Goal: Task Accomplishment & Management: Manage account settings

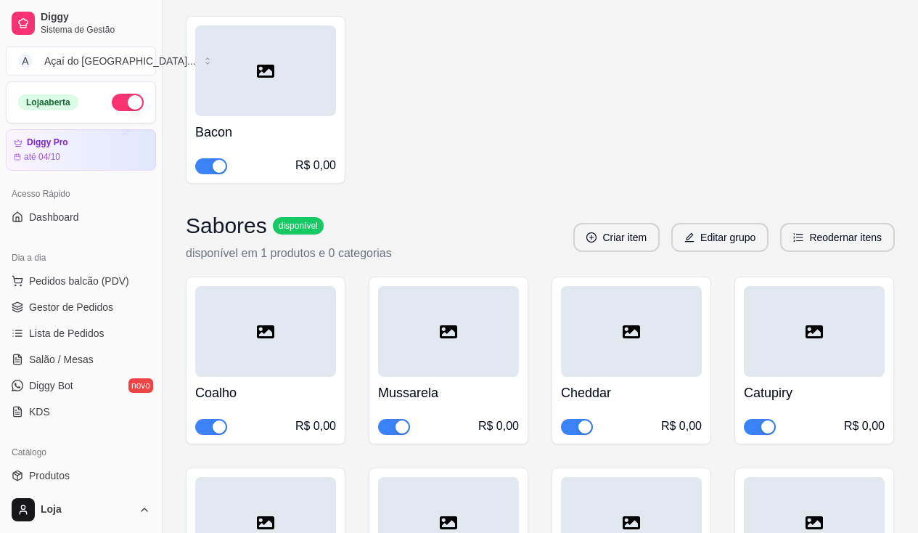
scroll to position [145, 0]
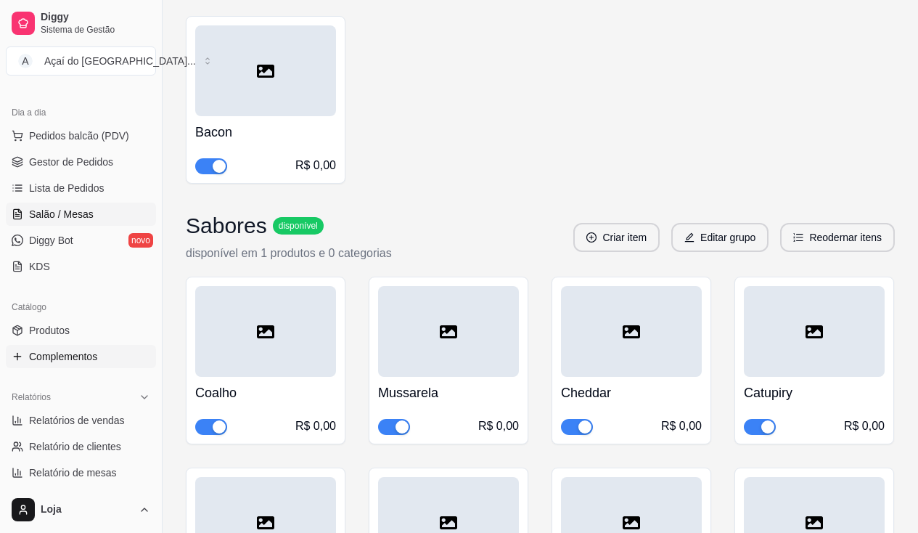
click at [57, 204] on link "Salão / Mesas" at bounding box center [81, 213] width 150 height 23
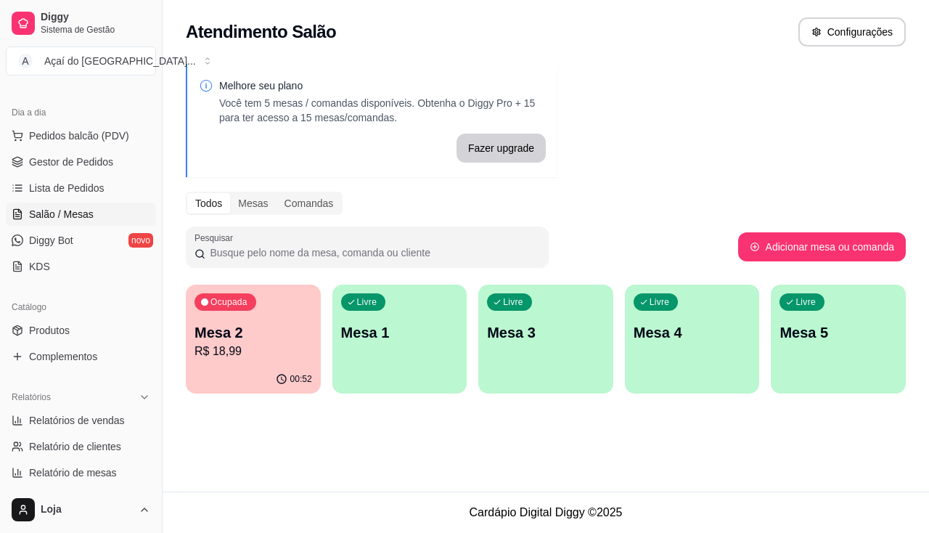
click at [255, 355] on p "R$ 18,99" at bounding box center [253, 351] width 118 height 17
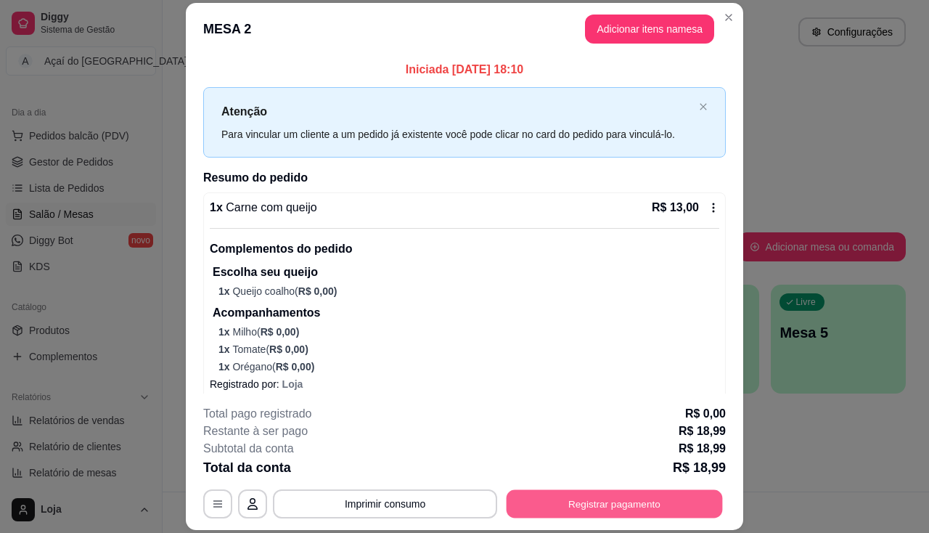
click at [622, 504] on button "Registrar pagamento" at bounding box center [615, 504] width 216 height 28
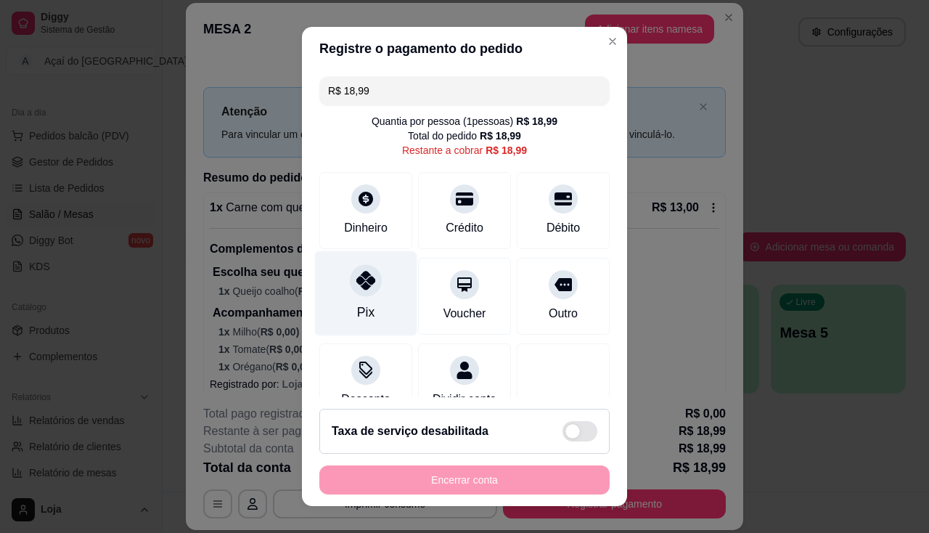
click at [357, 310] on div "Pix" at bounding box center [365, 312] width 17 height 19
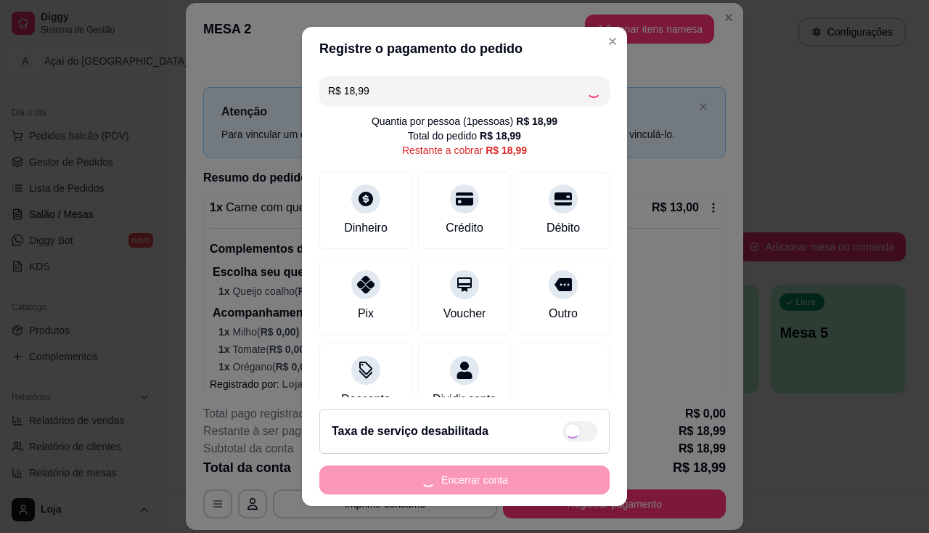
type input "R$ 0,00"
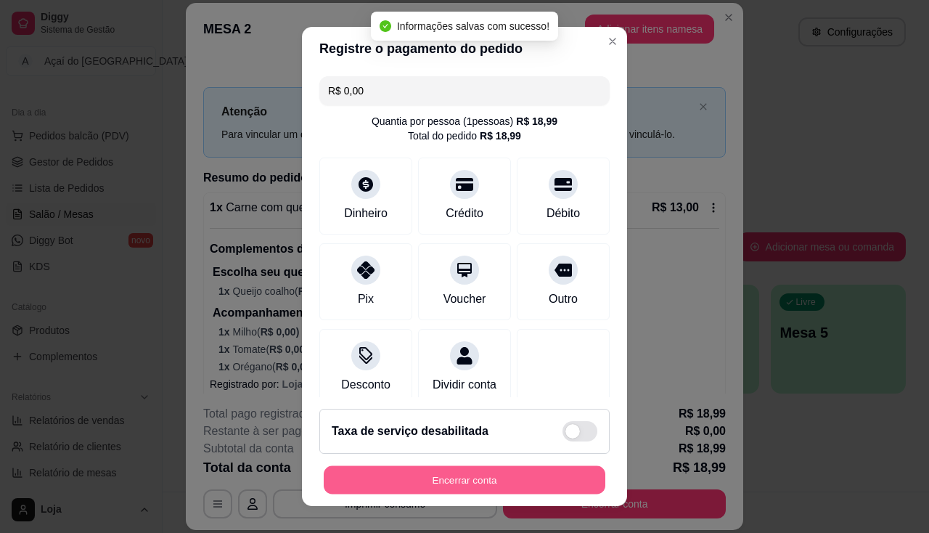
click at [427, 483] on button "Encerrar conta" at bounding box center [465, 480] width 282 height 28
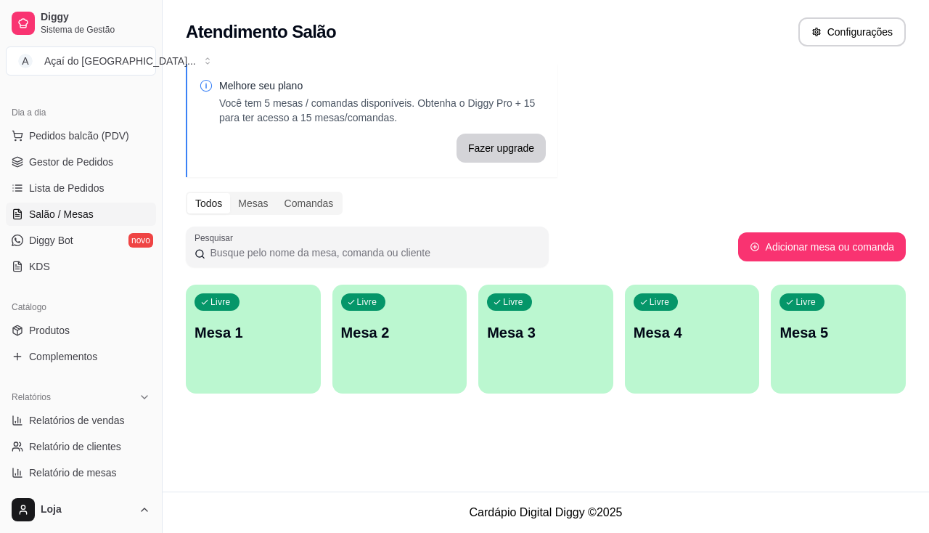
click at [266, 379] on div "button" at bounding box center [253, 384] width 135 height 17
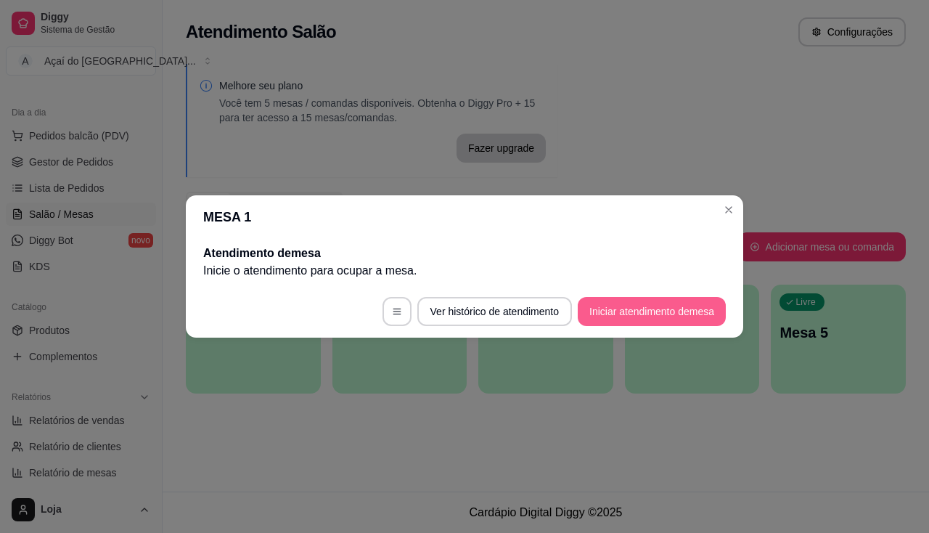
click at [652, 310] on button "Iniciar atendimento de mesa" at bounding box center [652, 311] width 148 height 29
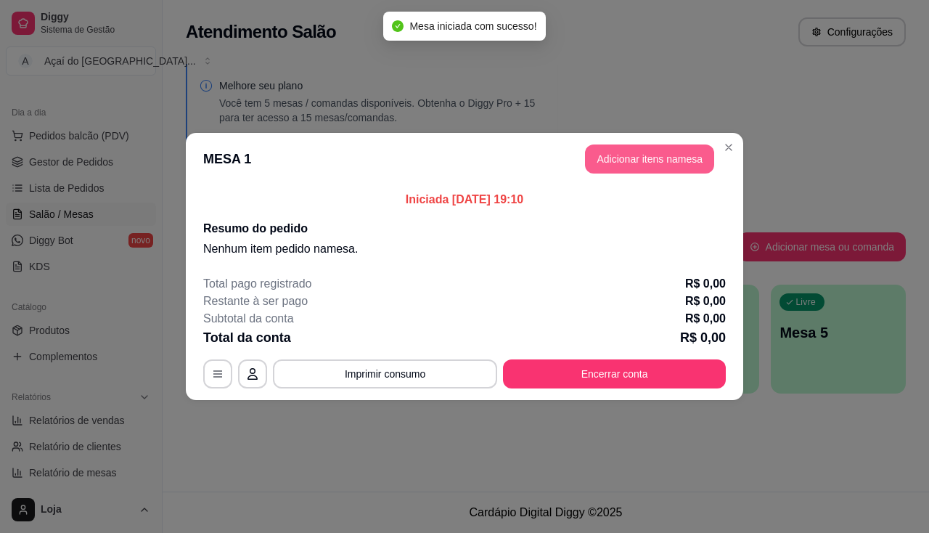
click at [649, 160] on button "Adicionar itens na mesa" at bounding box center [649, 158] width 129 height 29
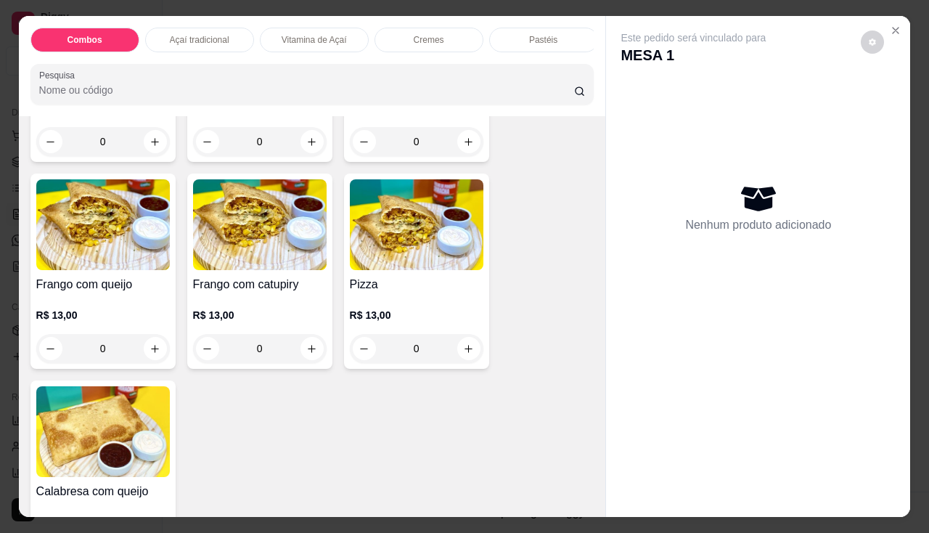
scroll to position [2177, 0]
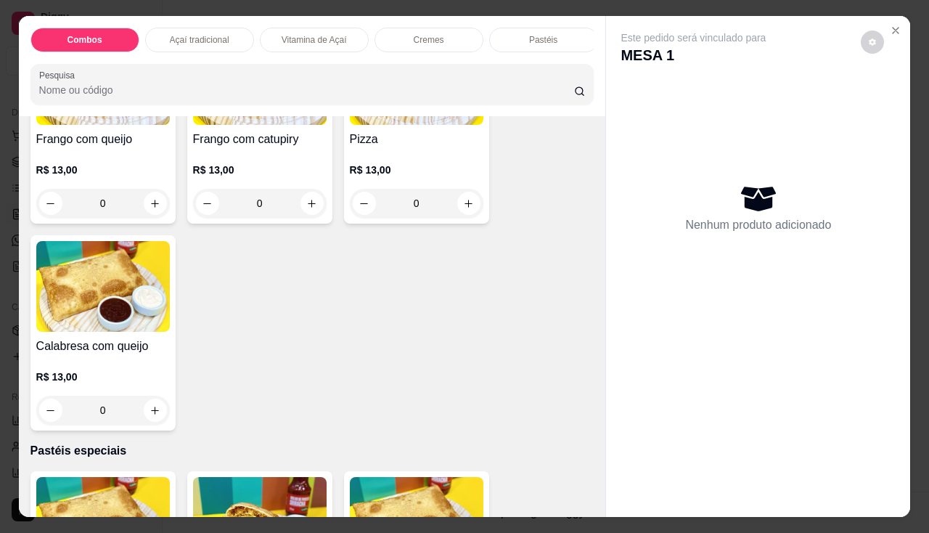
click at [75, 354] on h4 "Calabresa com queijo" at bounding box center [103, 345] width 134 height 17
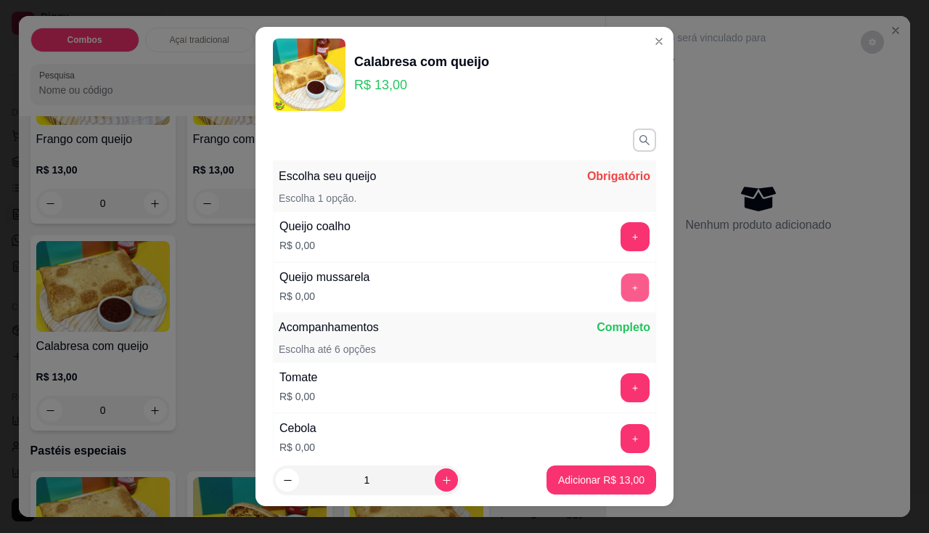
click at [621, 290] on button "+" at bounding box center [635, 287] width 28 height 28
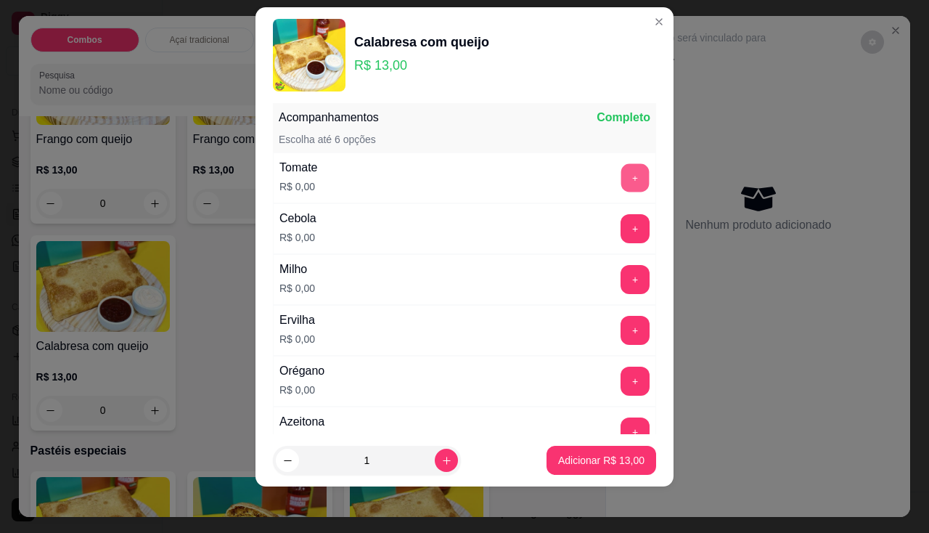
click at [621, 181] on button "+" at bounding box center [635, 177] width 28 height 28
click at [621, 228] on button "+" at bounding box center [635, 228] width 29 height 29
click at [621, 283] on button "+" at bounding box center [635, 279] width 28 height 28
click at [621, 319] on button "+" at bounding box center [635, 330] width 29 height 29
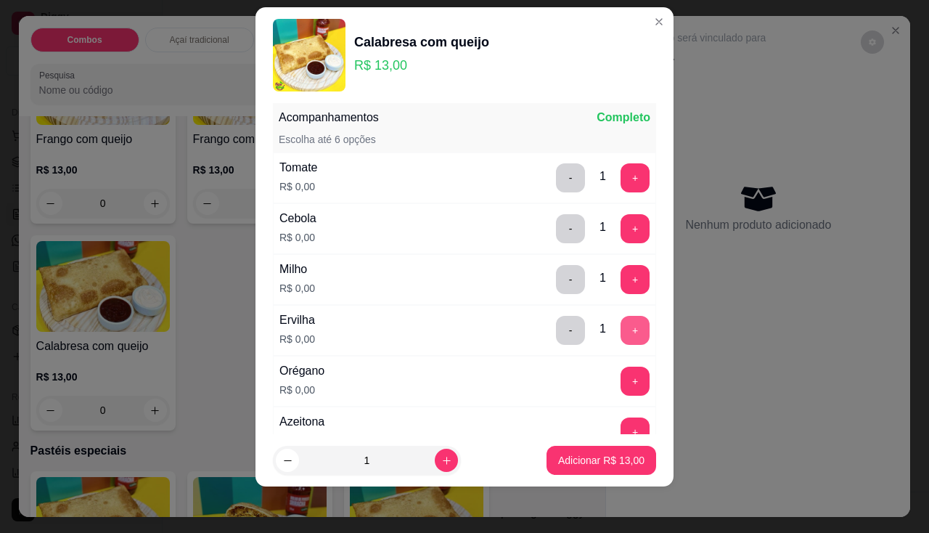
scroll to position [335, 0]
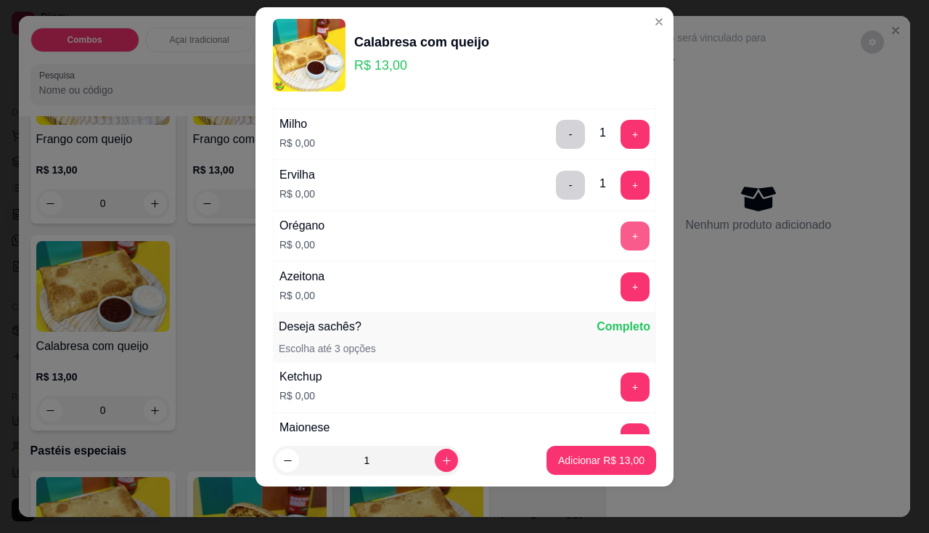
click at [621, 234] on button "+" at bounding box center [635, 235] width 29 height 29
click at [621, 276] on button "+" at bounding box center [635, 286] width 29 height 29
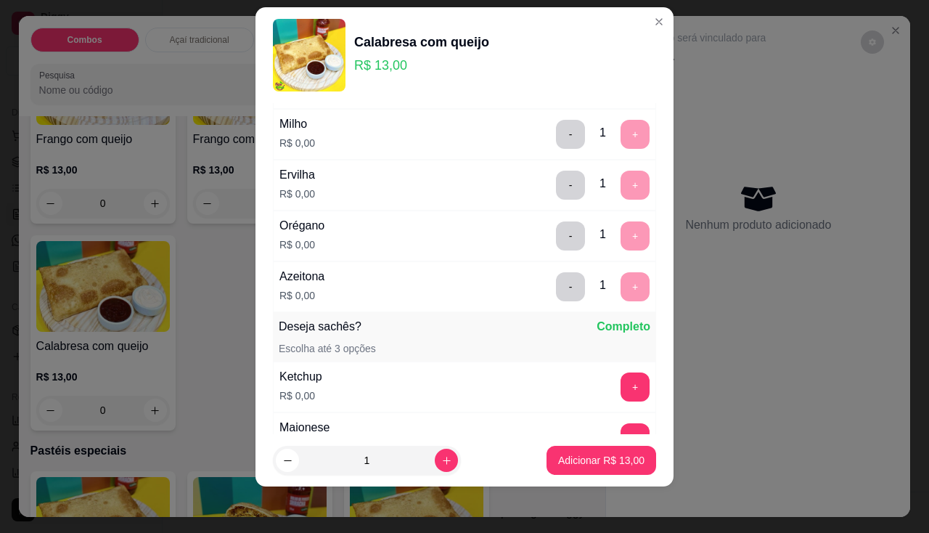
scroll to position [544, 0]
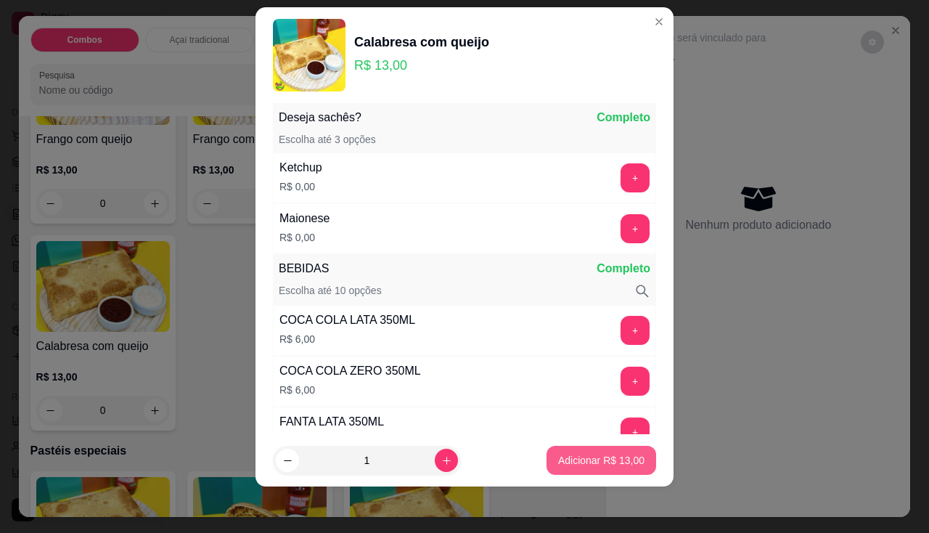
click at [599, 454] on p "Adicionar R$ 13,00" at bounding box center [601, 460] width 86 height 15
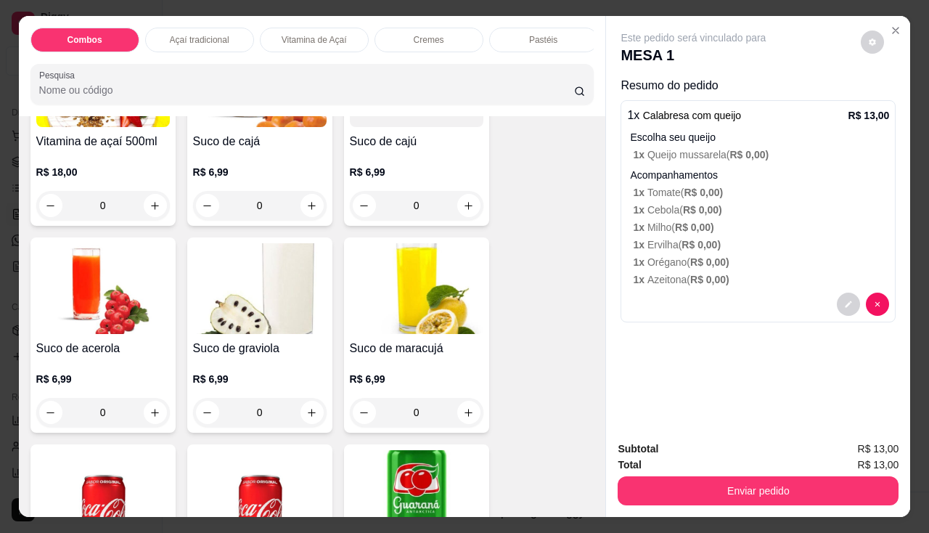
scroll to position [3992, 0]
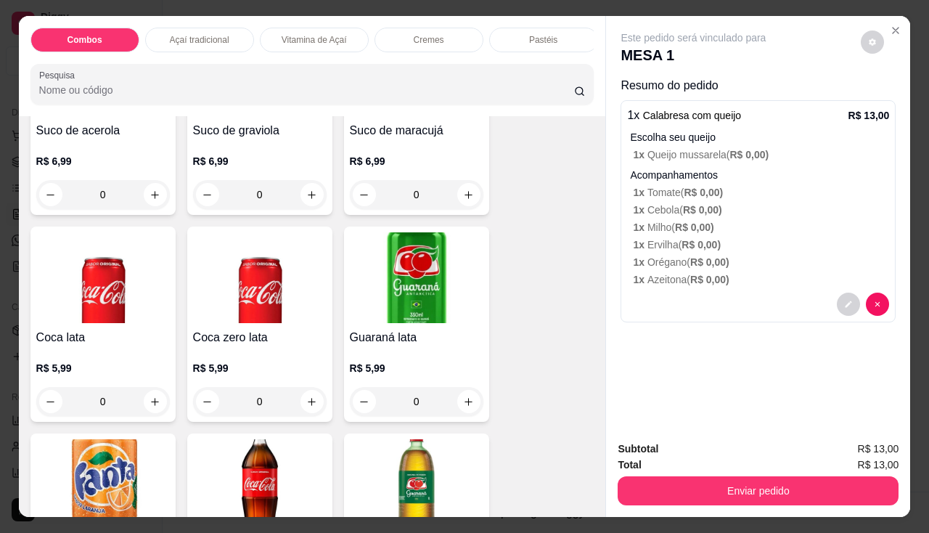
click at [403, 363] on div "R$ 5,99 0" at bounding box center [417, 381] width 134 height 70
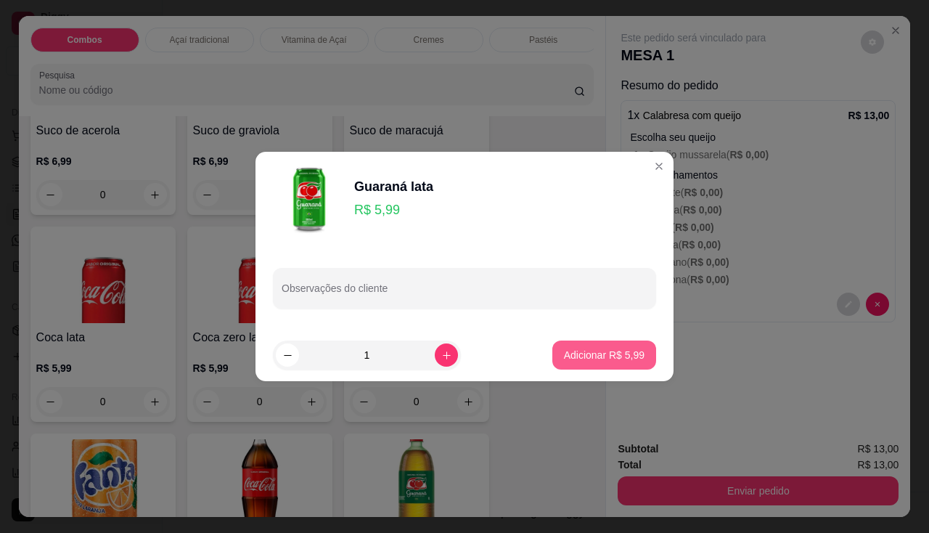
click at [552, 350] on button "Adicionar R$ 5,99" at bounding box center [604, 354] width 104 height 29
type input "1"
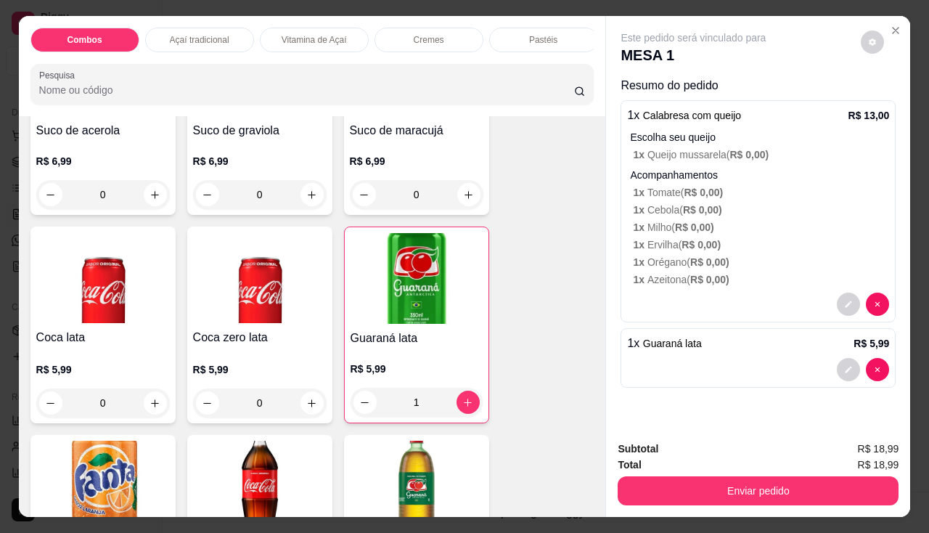
click at [668, 517] on div "Combos Açaí tradicional Vitamina de Açaí Cremes Pastéis Pastéis especiais Monte…" at bounding box center [464, 266] width 929 height 533
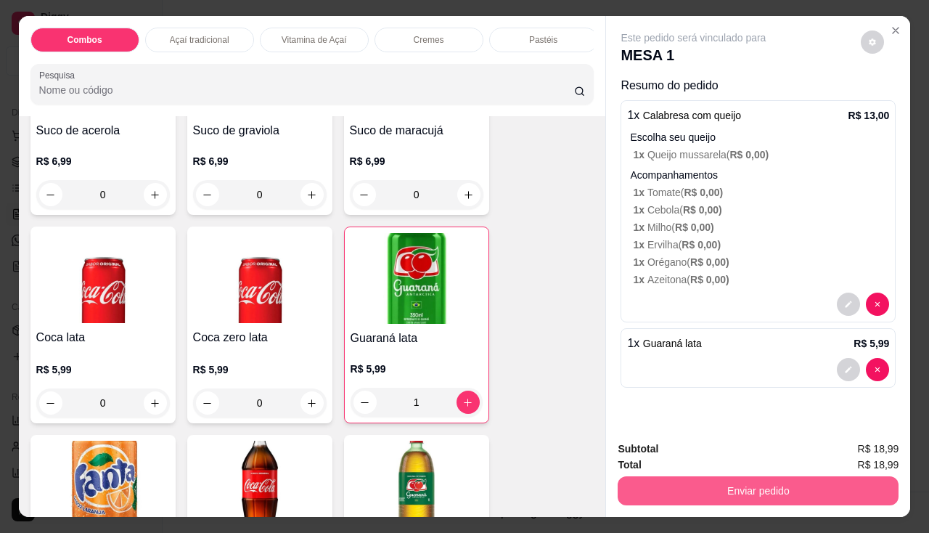
click at [803, 476] on button "Enviar pedido" at bounding box center [758, 490] width 281 height 29
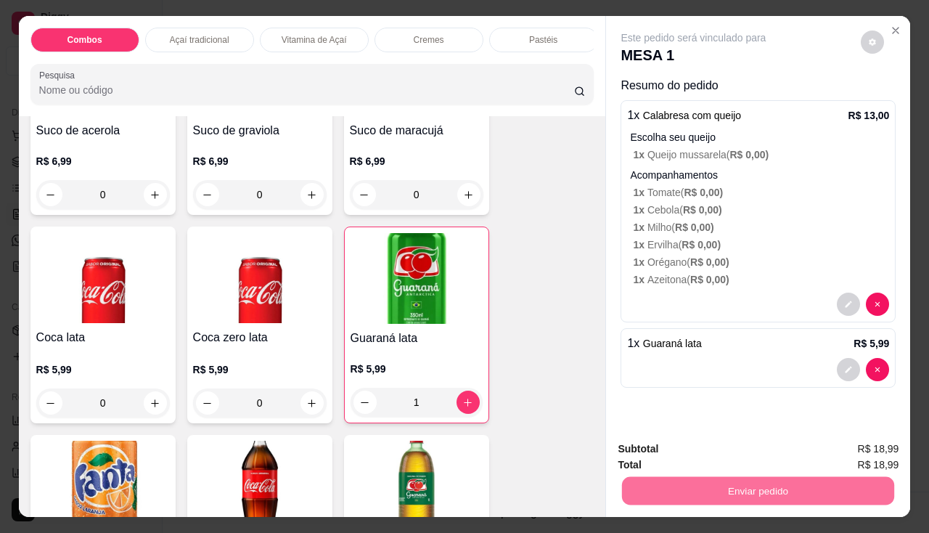
click at [848, 453] on button "Enviar pedido" at bounding box center [861, 450] width 82 height 28
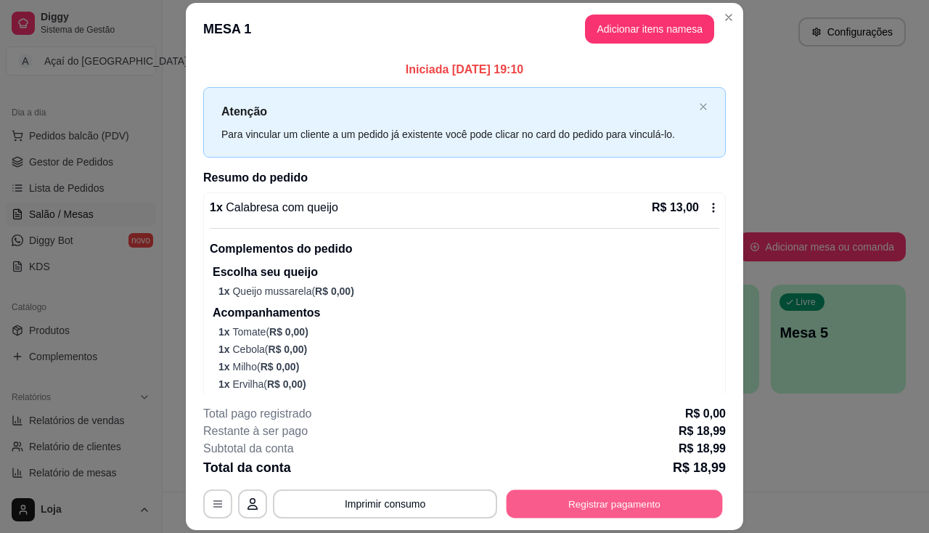
click at [567, 517] on button "Registrar pagamento" at bounding box center [615, 504] width 216 height 28
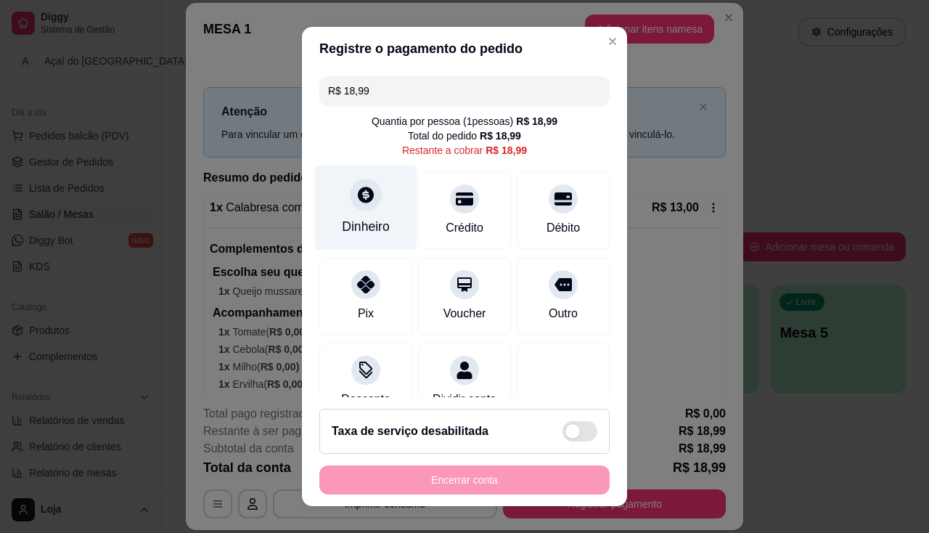
click at [361, 192] on icon at bounding box center [366, 195] width 16 height 16
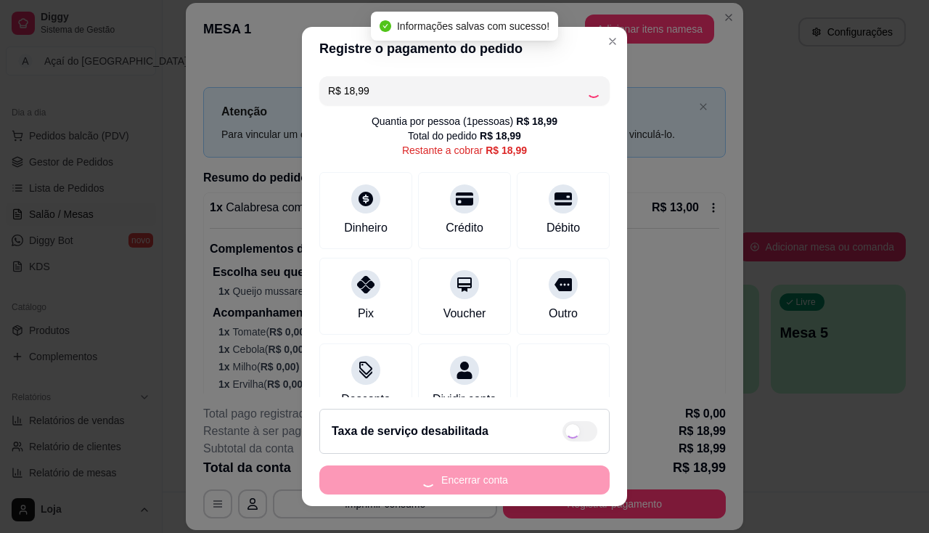
type input "R$ 0,00"
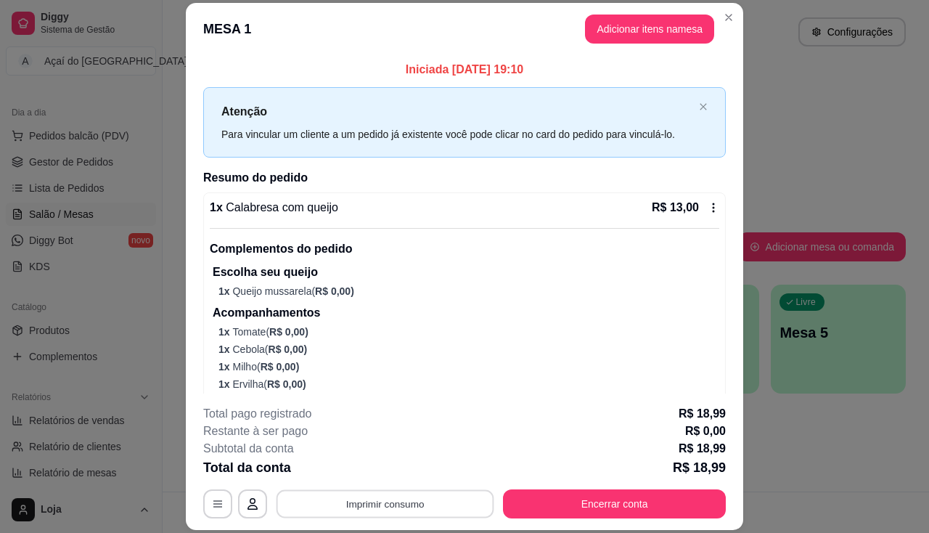
click at [356, 507] on button "Imprimir consumo" at bounding box center [386, 504] width 218 height 28
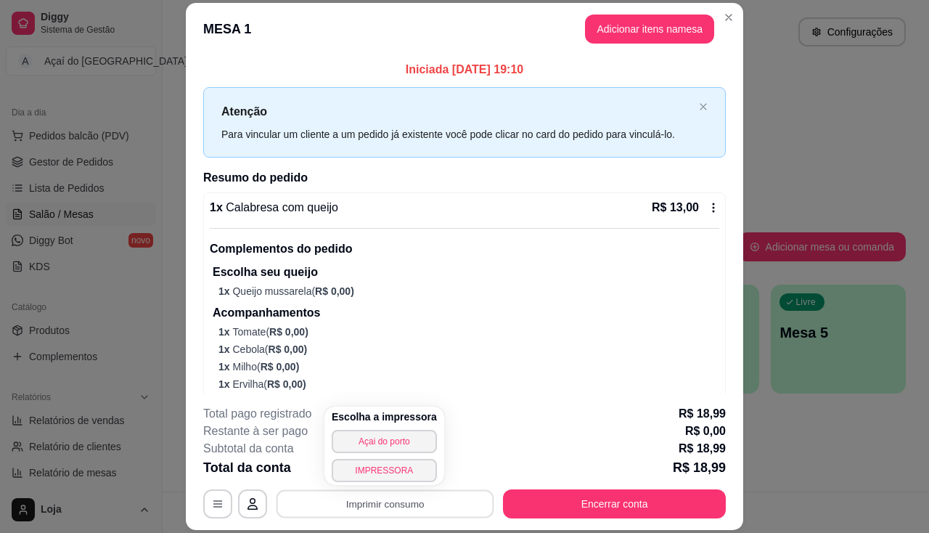
click at [389, 458] on div "Escolha a impressora Açai do porto IMPRESSORA" at bounding box center [384, 445] width 120 height 78
click at [389, 474] on button "IMPRESSORA" at bounding box center [384, 470] width 105 height 23
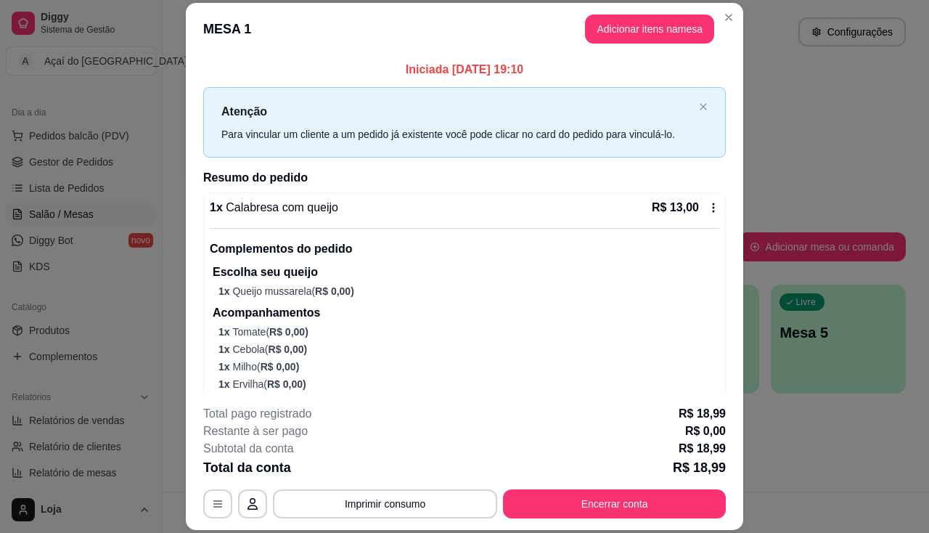
scroll to position [124, 0]
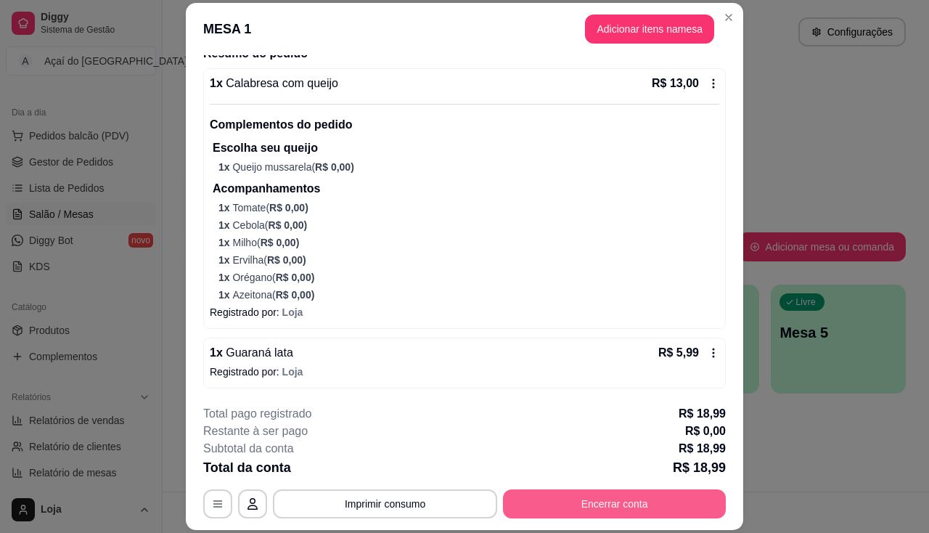
click at [557, 494] on button "Encerrar conta" at bounding box center [614, 503] width 223 height 29
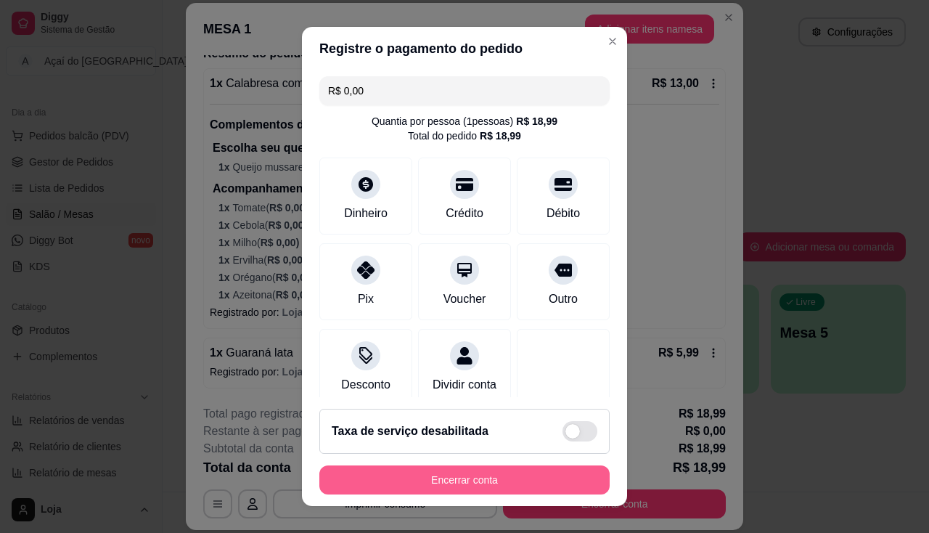
click at [533, 480] on button "Encerrar conta" at bounding box center [464, 479] width 290 height 29
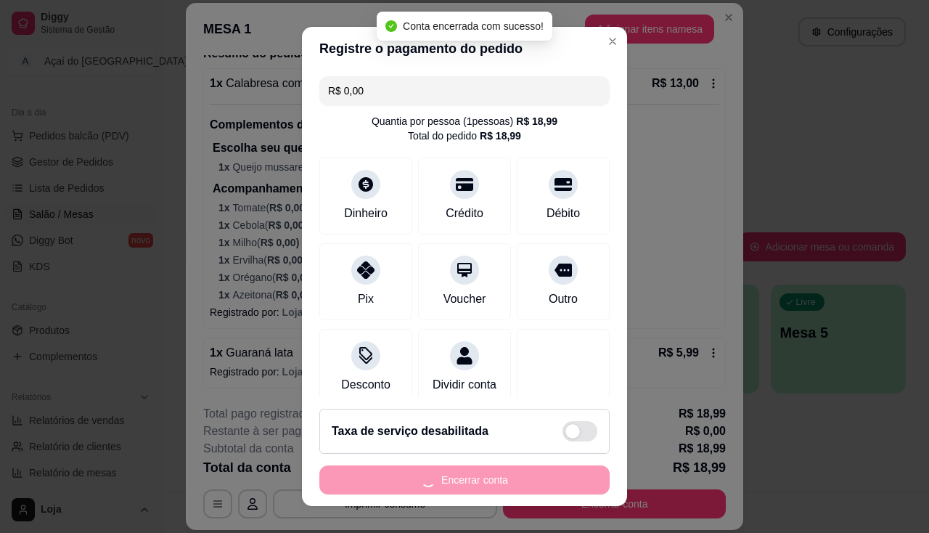
scroll to position [0, 0]
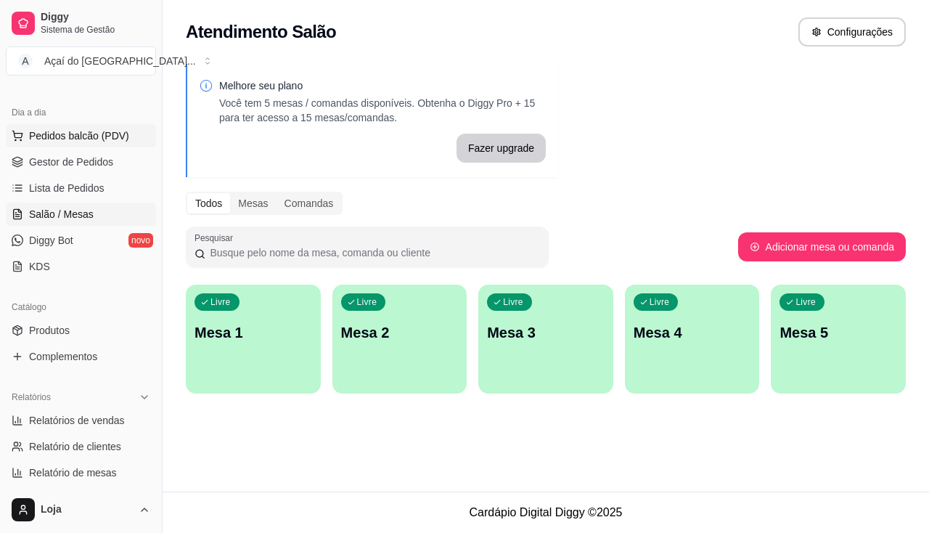
click at [127, 131] on button "Pedidos balcão (PDV)" at bounding box center [81, 135] width 150 height 23
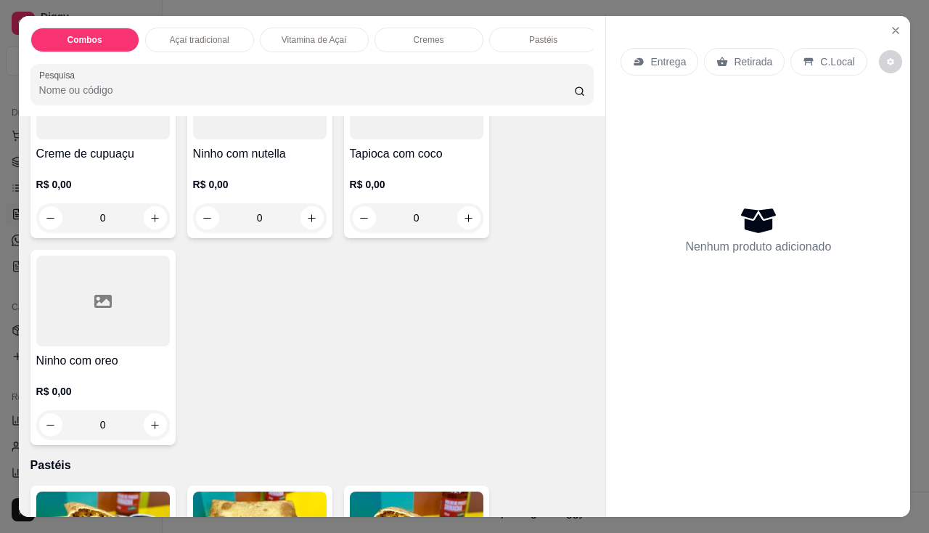
scroll to position [1451, 0]
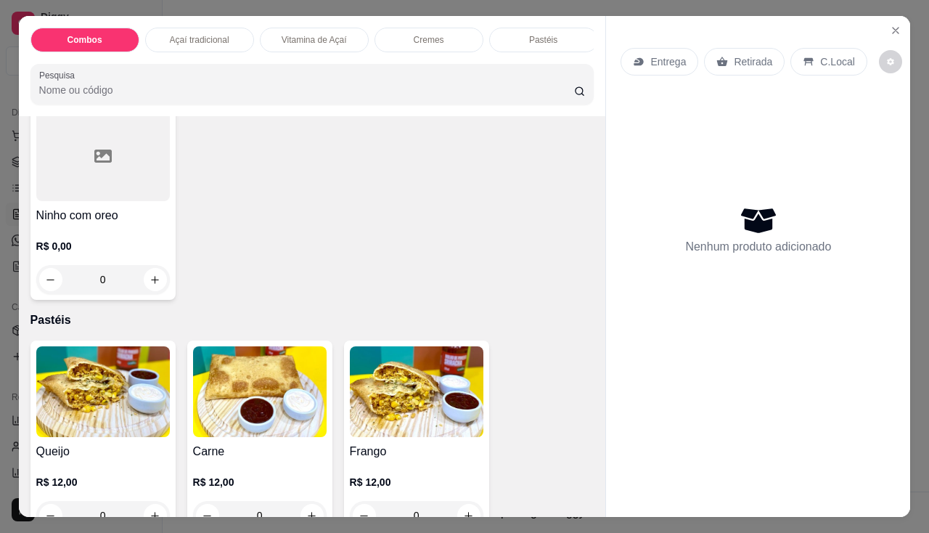
click at [134, 409] on img at bounding box center [103, 391] width 134 height 91
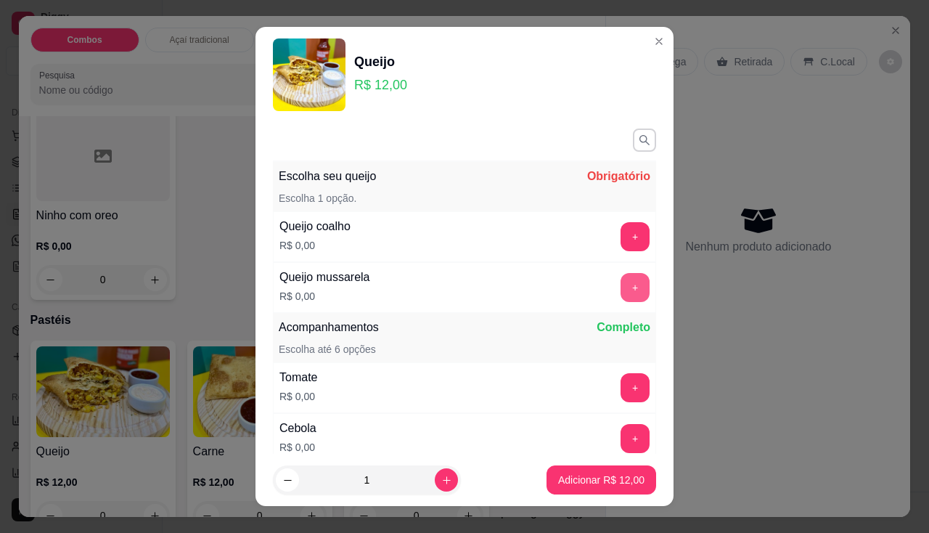
click at [621, 290] on button "+" at bounding box center [635, 287] width 29 height 29
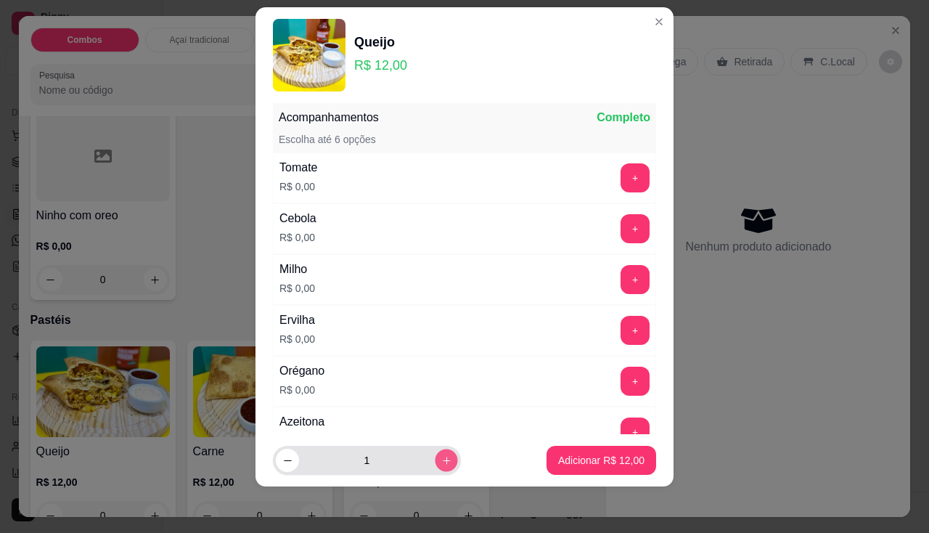
click at [441, 455] on icon "increase-product-quantity" at bounding box center [446, 460] width 11 height 11
type input "2"
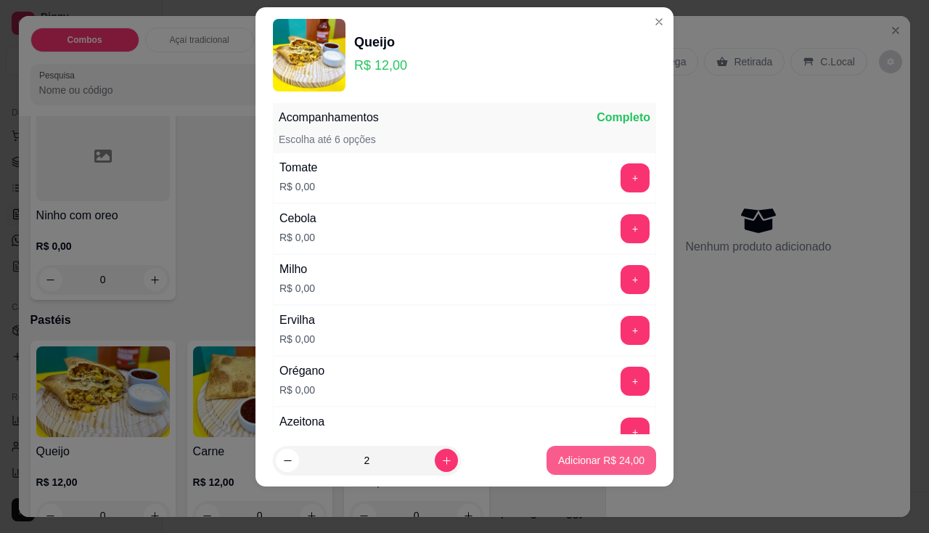
click at [558, 465] on p "Adicionar R$ 24,00" at bounding box center [601, 460] width 86 height 15
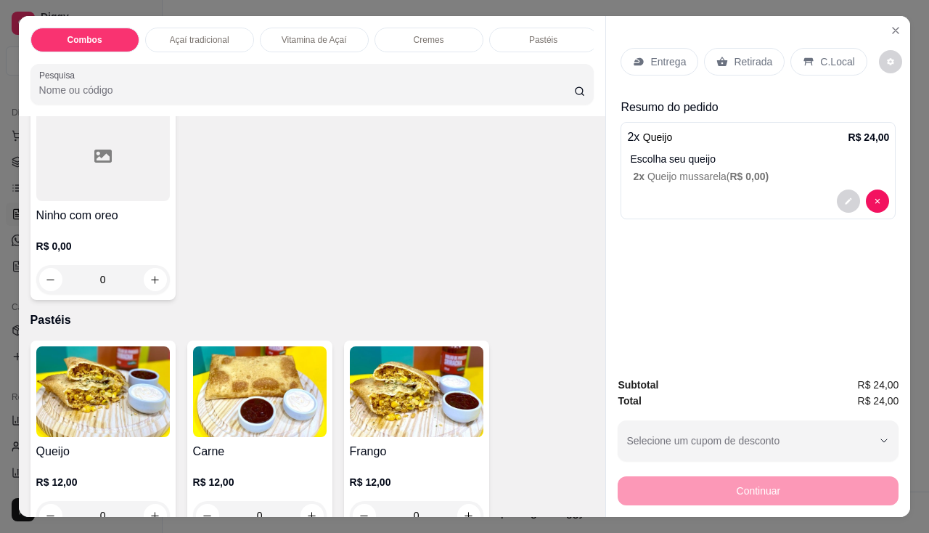
click at [651, 57] on p "Entrega" at bounding box center [668, 61] width 36 height 15
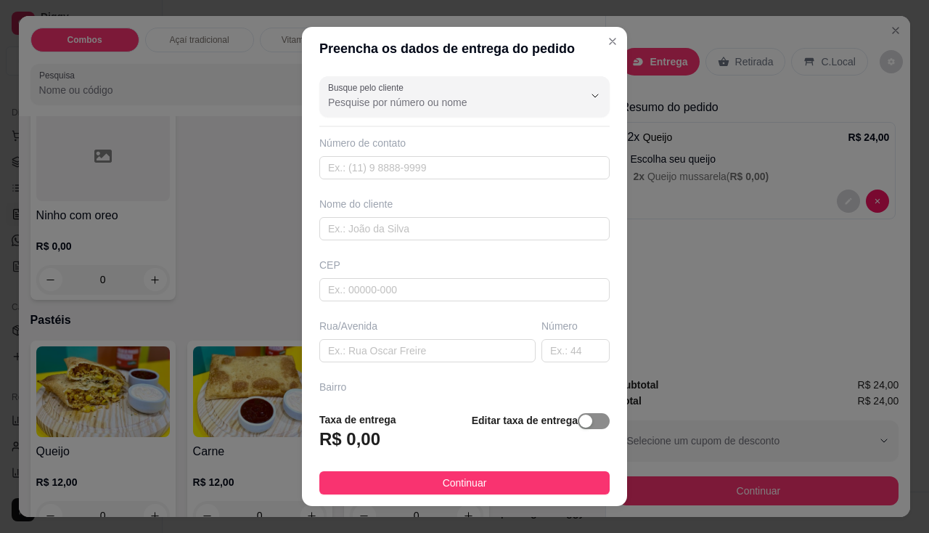
click at [581, 423] on span "button" at bounding box center [594, 421] width 32 height 16
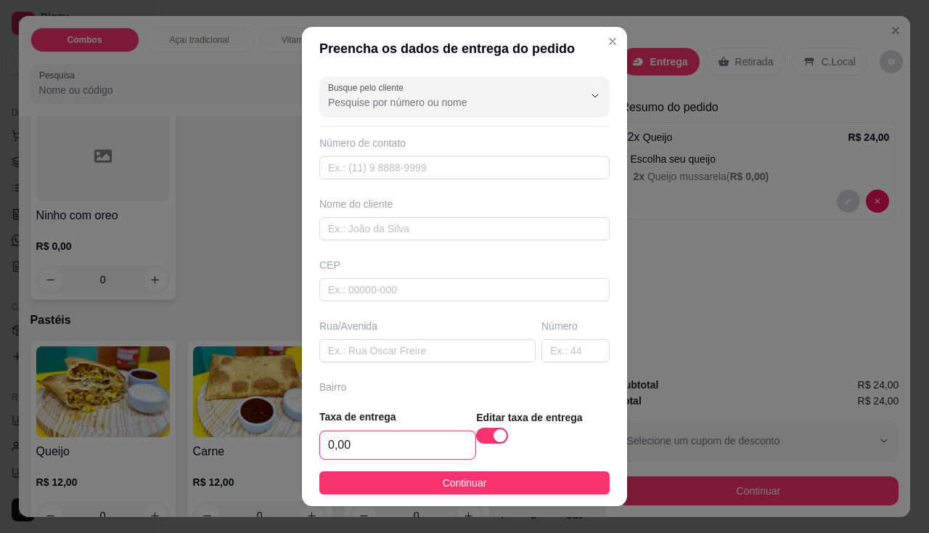
click at [441, 444] on input "0,00" at bounding box center [397, 445] width 155 height 28
type input "3,00"
click at [465, 495] on footer "Taxa de entrega 3,00 Editar taxa de entrega Continuar" at bounding box center [464, 451] width 325 height 109
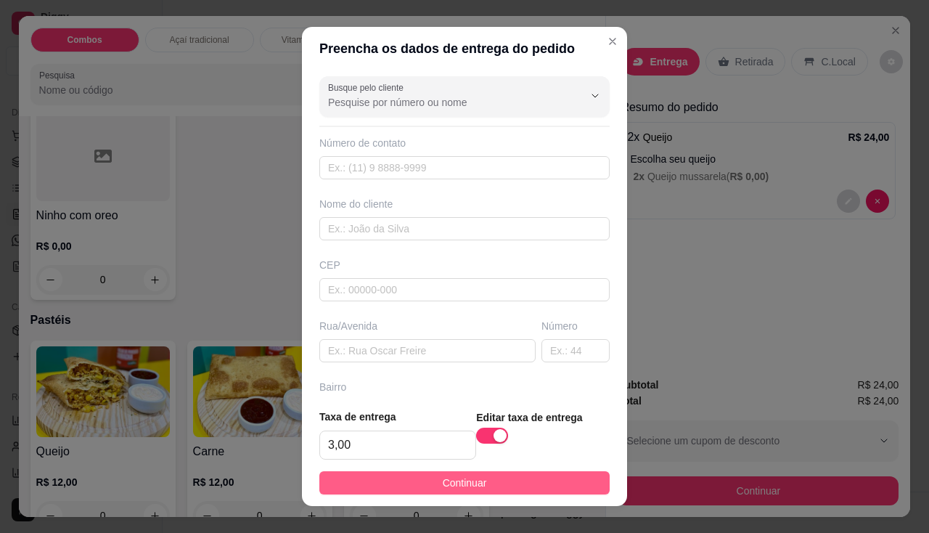
click at [473, 490] on span "Continuar" at bounding box center [465, 483] width 44 height 16
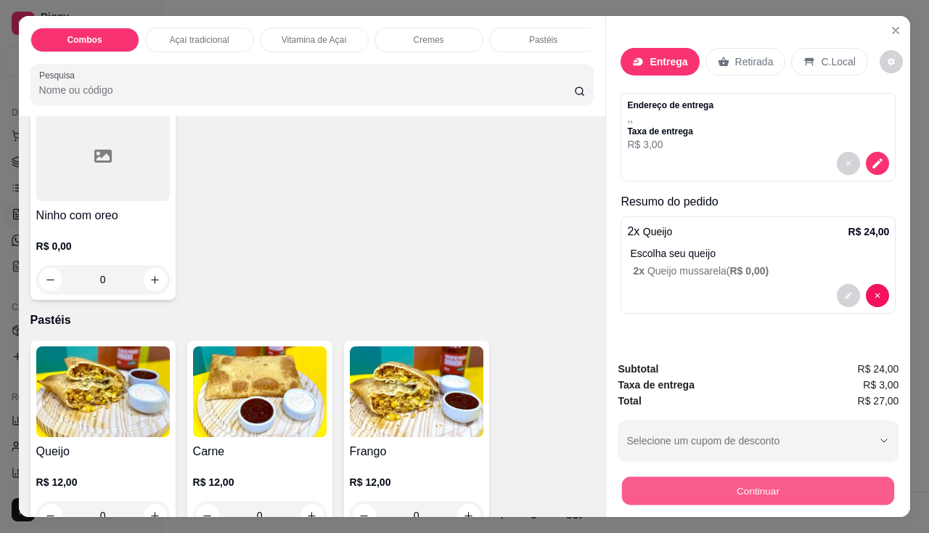
click at [665, 479] on button "Continuar" at bounding box center [758, 491] width 272 height 28
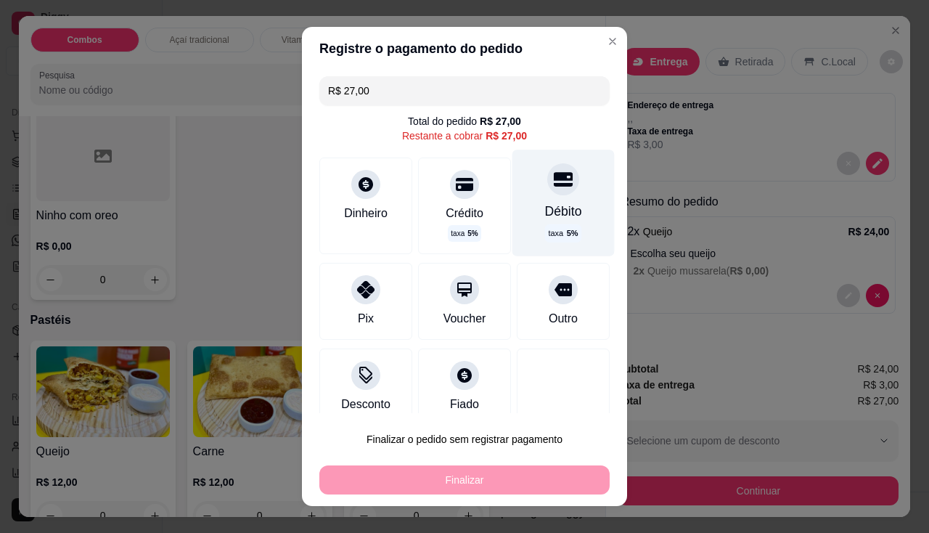
click at [552, 205] on div "Débito" at bounding box center [563, 211] width 37 height 19
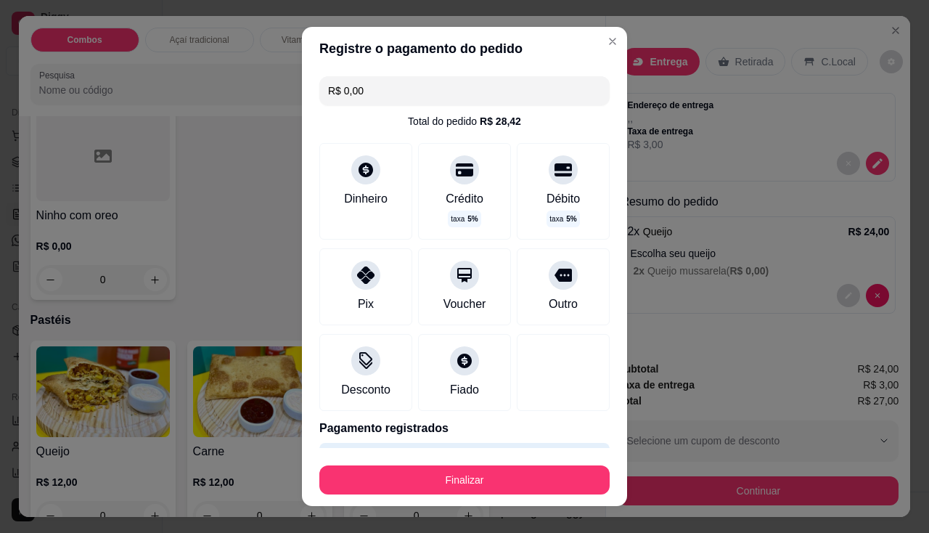
click at [546, 463] on div "Finalizar" at bounding box center [464, 476] width 290 height 35
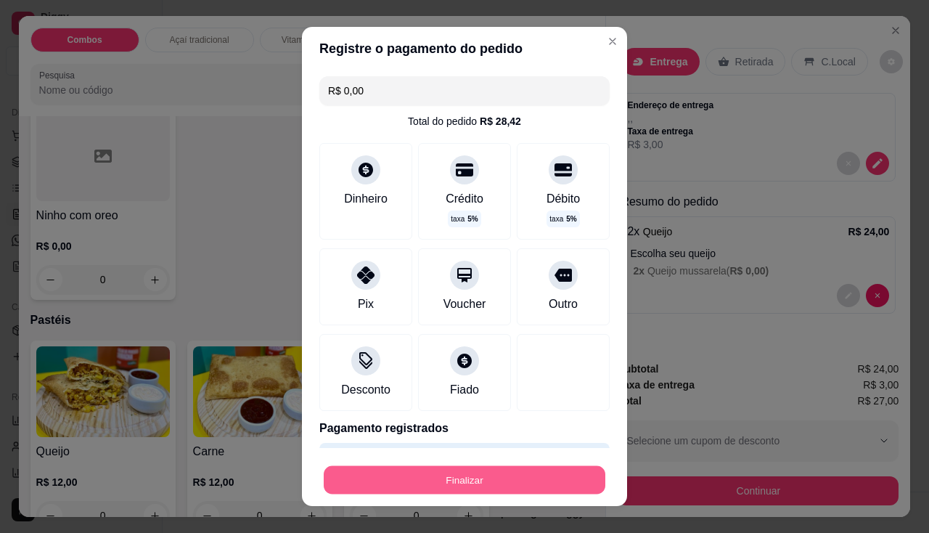
click at [544, 481] on button "Finalizar" at bounding box center [465, 480] width 282 height 28
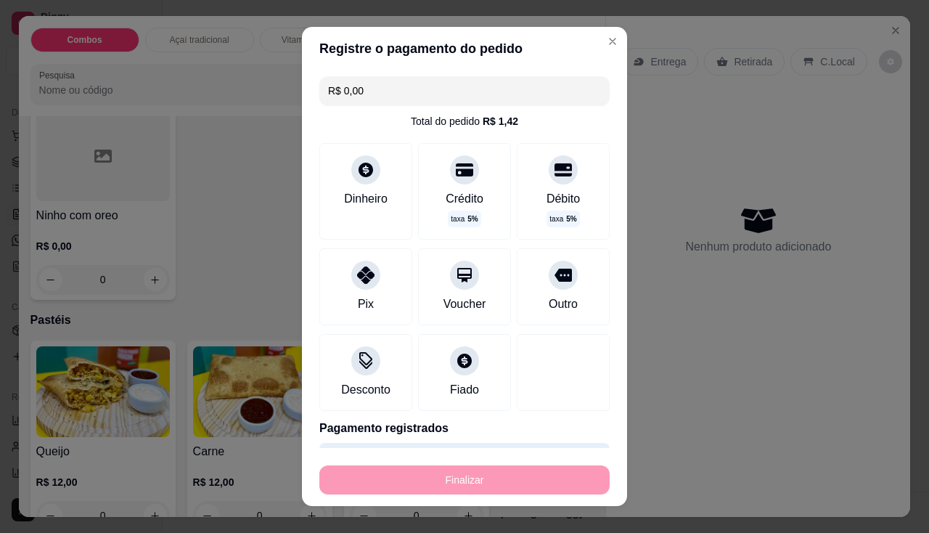
type input "-R$ 27,00"
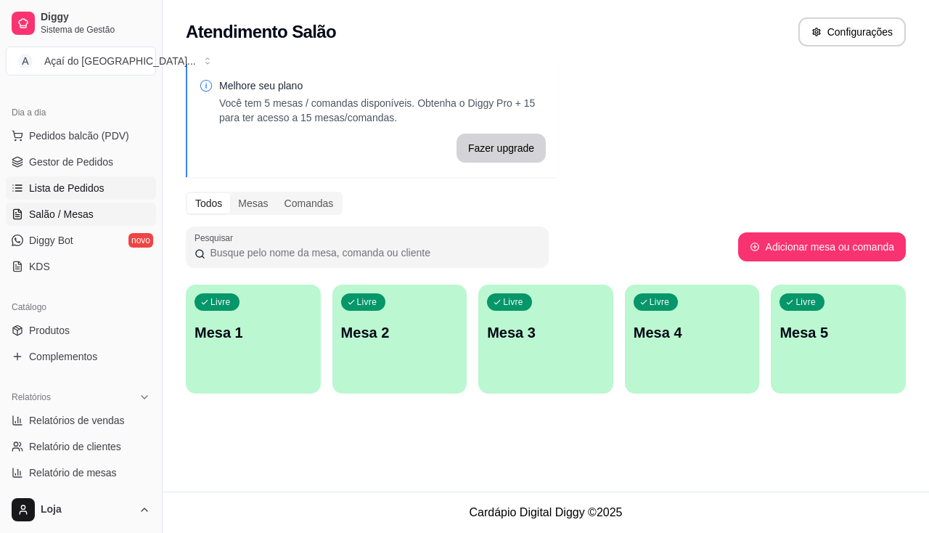
click at [78, 197] on link "Lista de Pedidos" at bounding box center [81, 187] width 150 height 23
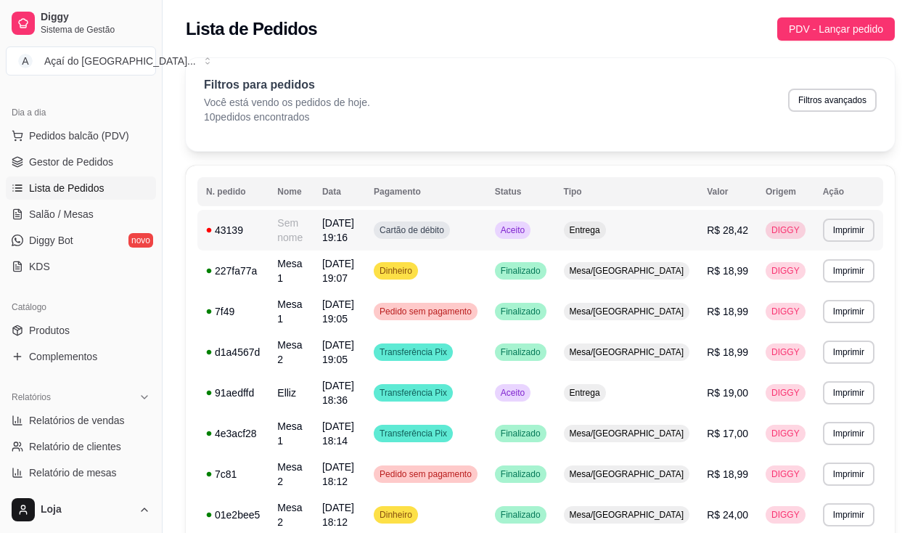
click at [299, 239] on td "Sem nome" at bounding box center [291, 230] width 45 height 41
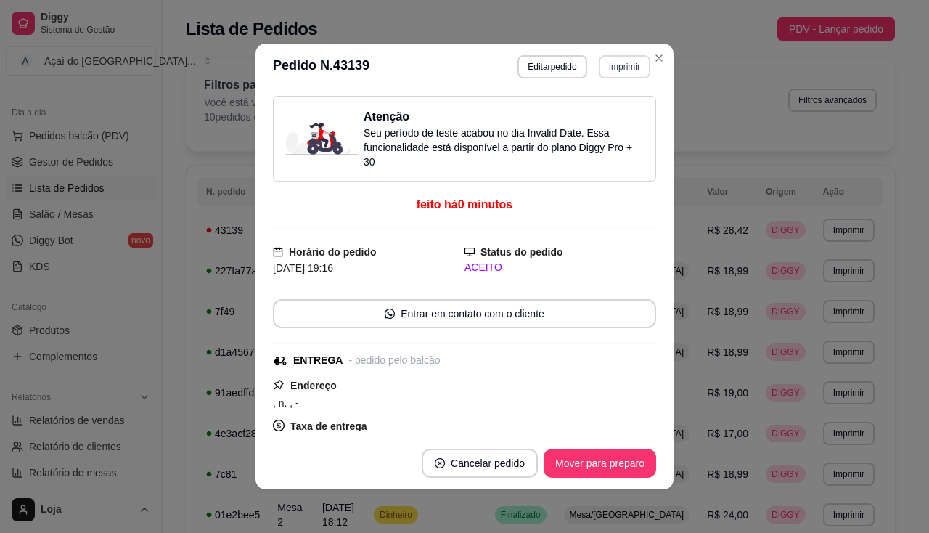
click at [625, 73] on button "Imprimir" at bounding box center [625, 66] width 52 height 23
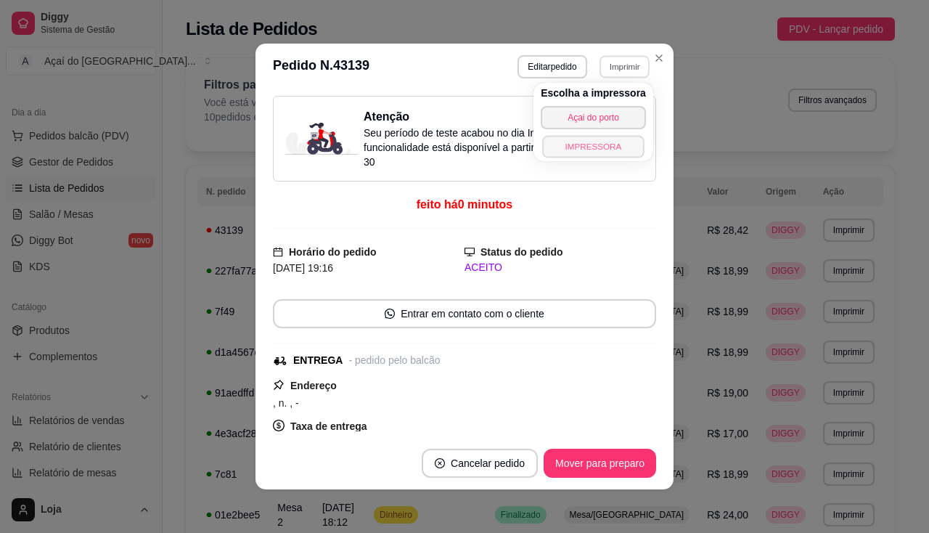
click at [614, 142] on button "IMPRESSORA" at bounding box center [593, 146] width 102 height 22
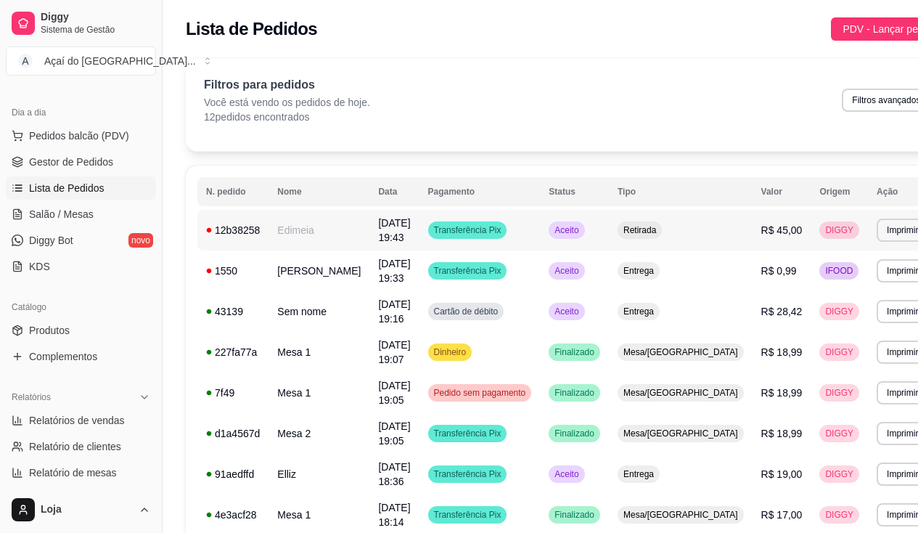
click at [307, 231] on td "Edimeia" at bounding box center [319, 230] width 101 height 41
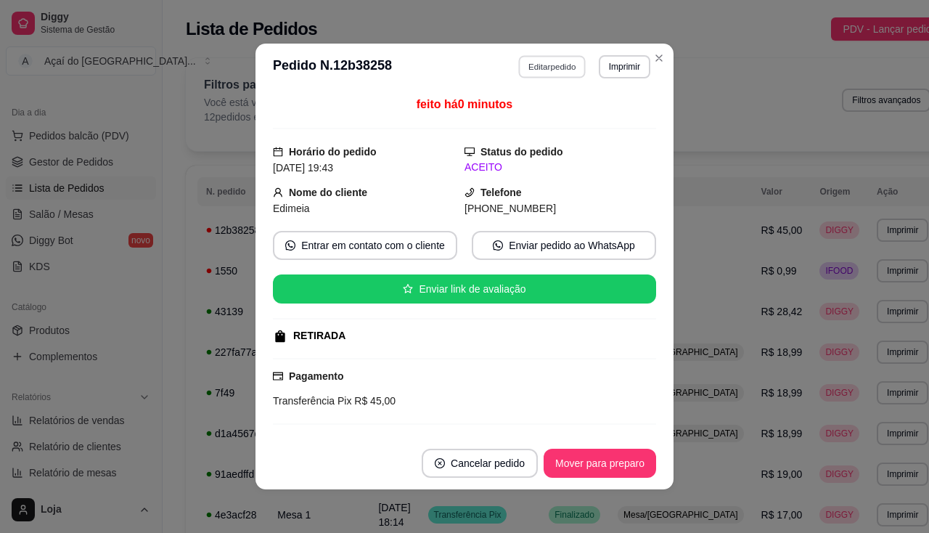
click at [528, 69] on button "Editar pedido" at bounding box center [552, 66] width 67 height 22
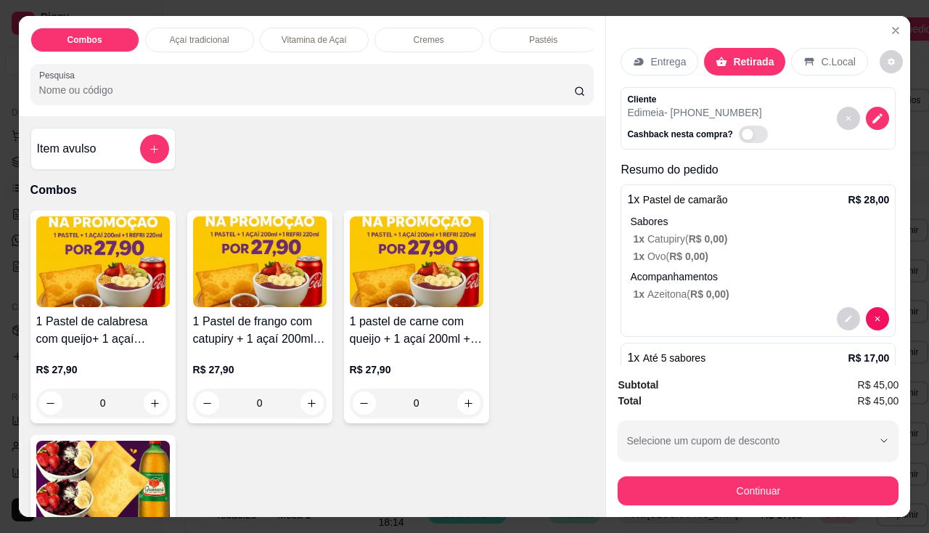
click at [652, 62] on p "Entrega" at bounding box center [668, 61] width 36 height 15
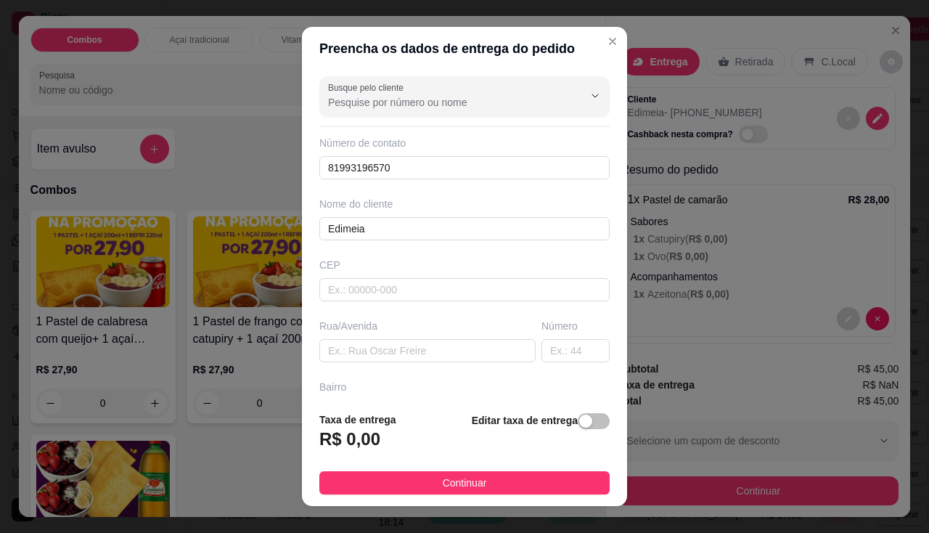
scroll to position [73, 0]
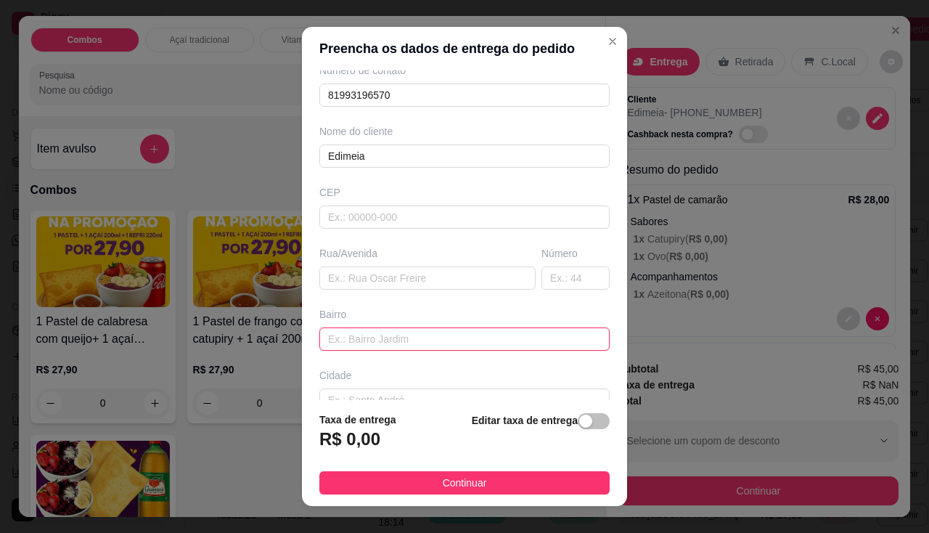
click at [397, 332] on input "text" at bounding box center [464, 338] width 290 height 23
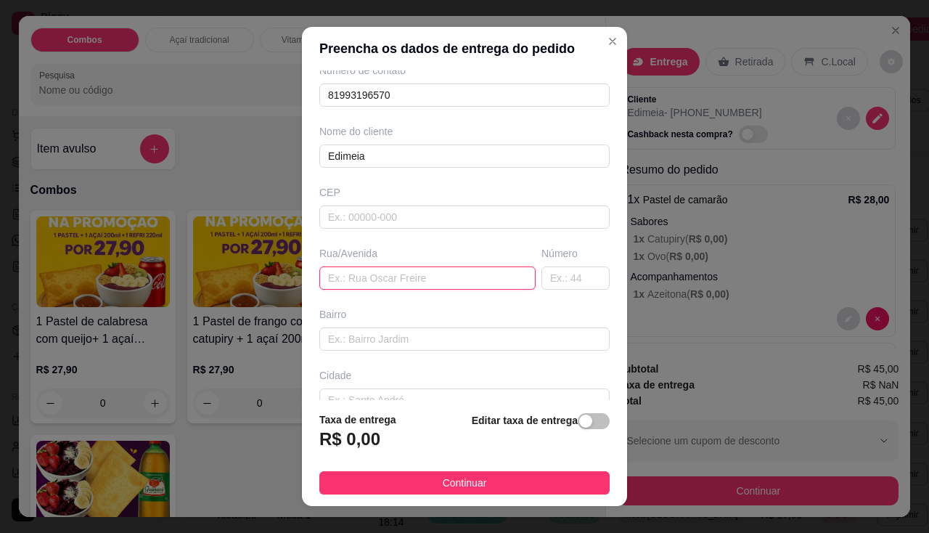
click at [409, 283] on input "text" at bounding box center [427, 277] width 216 height 23
type input "happy brisa do mar"
click at [581, 419] on span "button" at bounding box center [594, 421] width 32 height 16
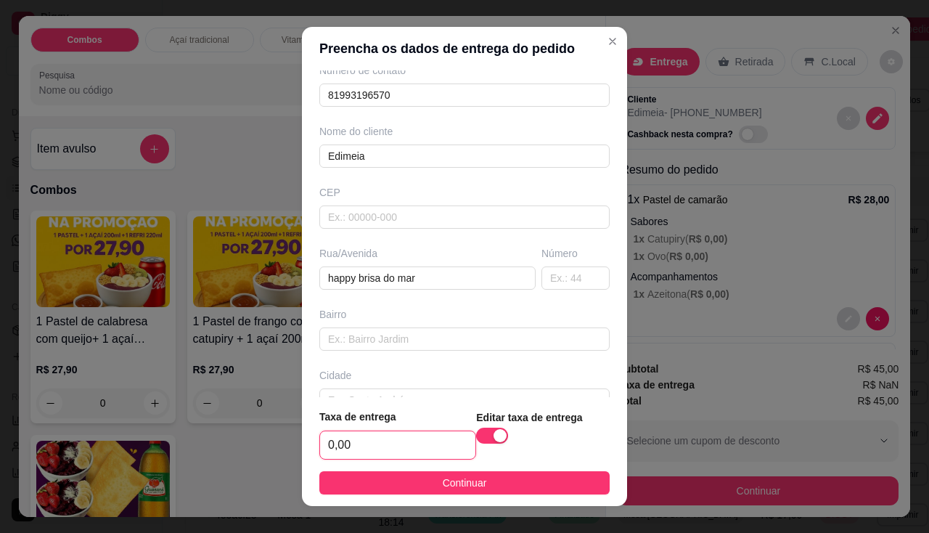
click at [388, 450] on input "0,00" at bounding box center [397, 445] width 155 height 28
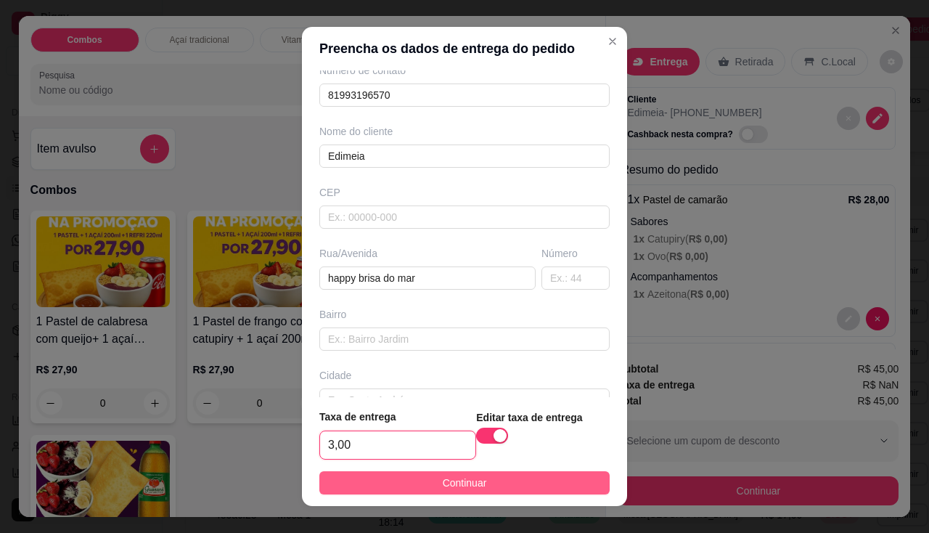
type input "3,00"
click at [435, 494] on button "Continuar" at bounding box center [464, 482] width 290 height 23
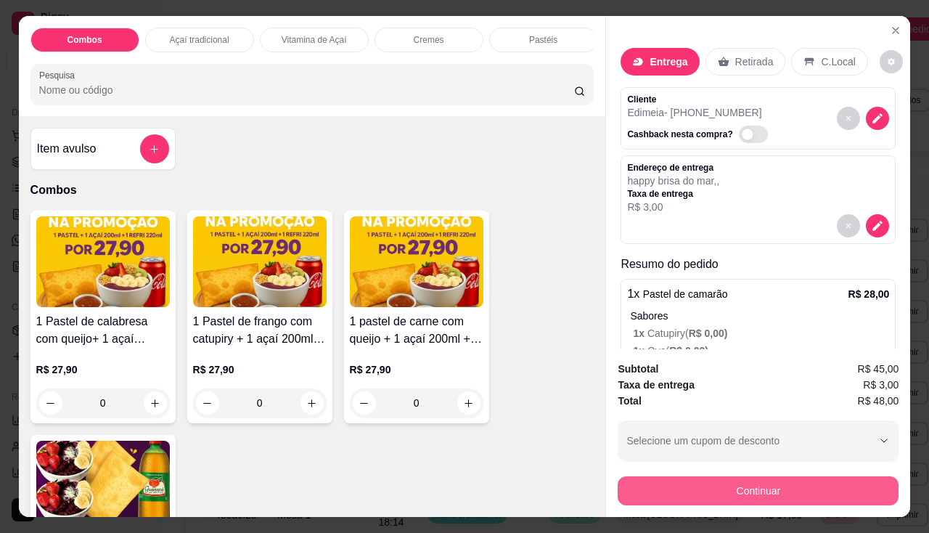
click at [643, 476] on button "Continuar" at bounding box center [758, 490] width 281 height 29
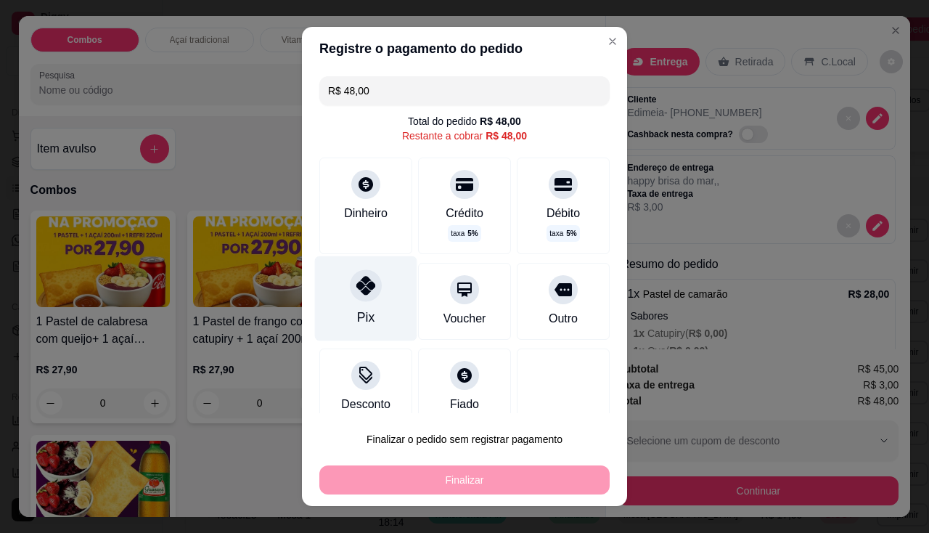
click at [343, 313] on div "Pix" at bounding box center [366, 297] width 102 height 85
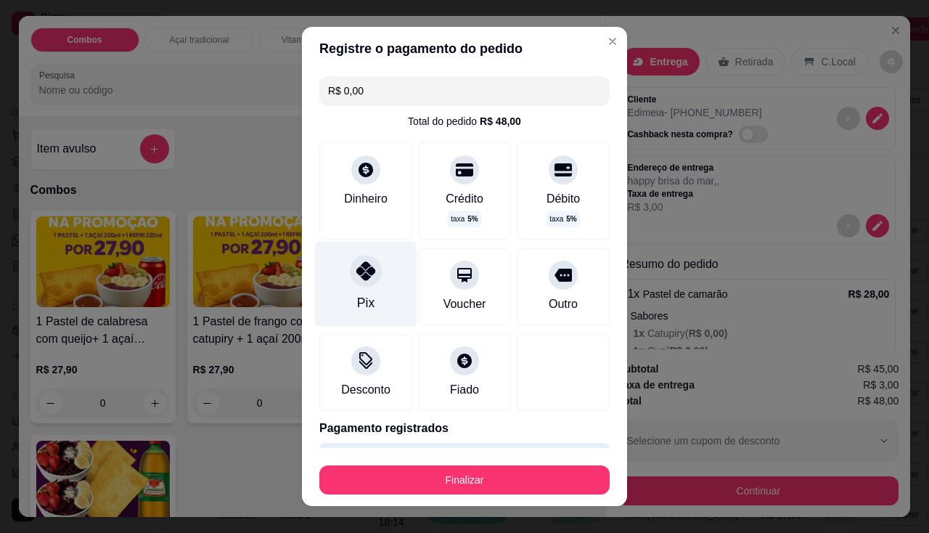
click at [351, 290] on div "Pix" at bounding box center [366, 283] width 102 height 85
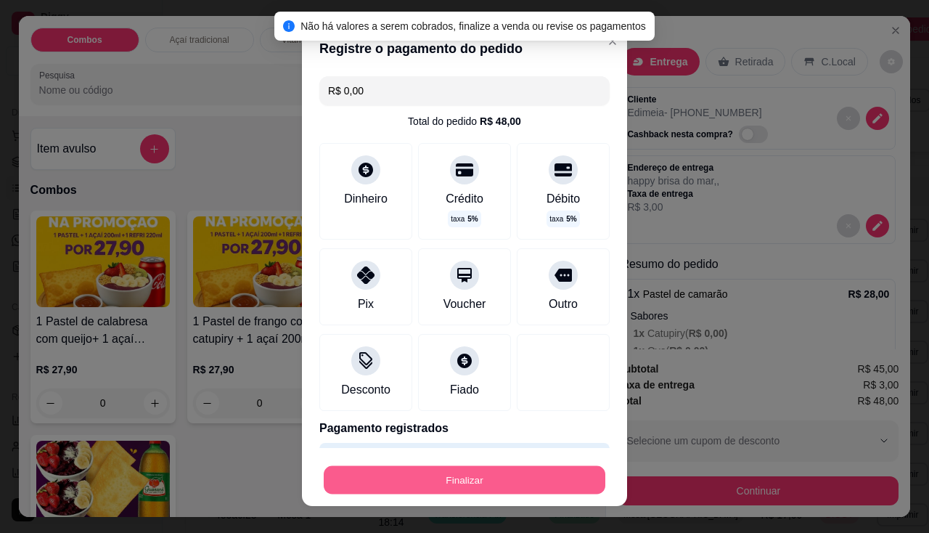
click at [434, 483] on button "Finalizar" at bounding box center [465, 480] width 282 height 28
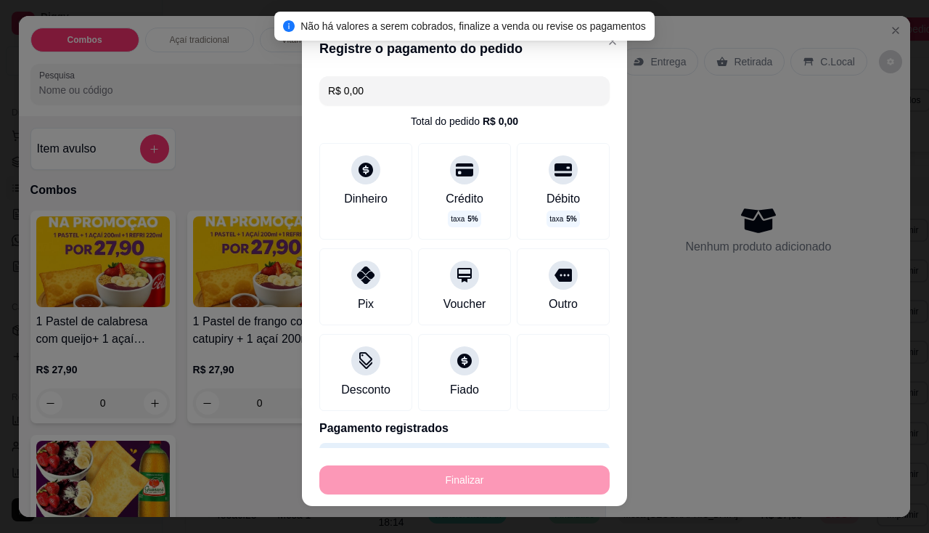
type input "-R$ 48,00"
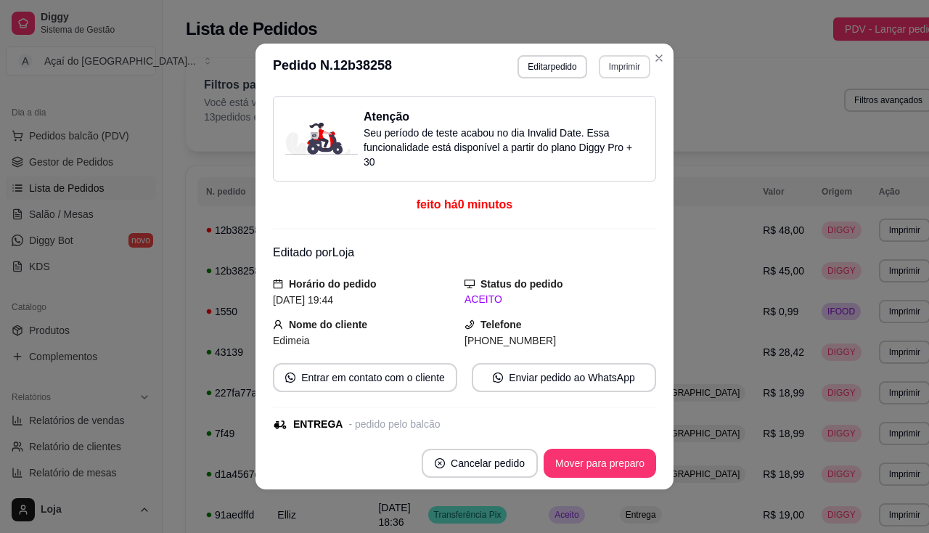
click at [618, 65] on button "Imprimir" at bounding box center [625, 66] width 52 height 23
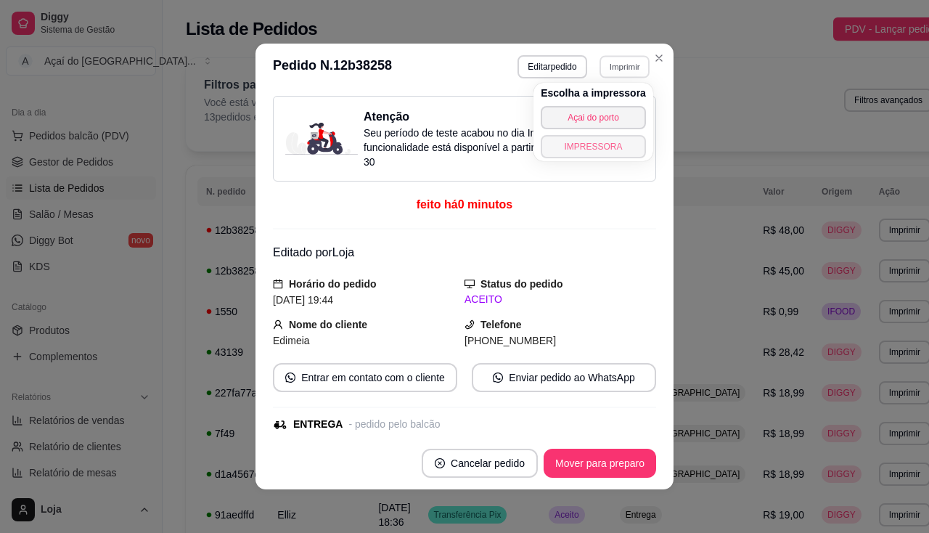
click at [620, 144] on button "IMPRESSORA" at bounding box center [593, 146] width 105 height 23
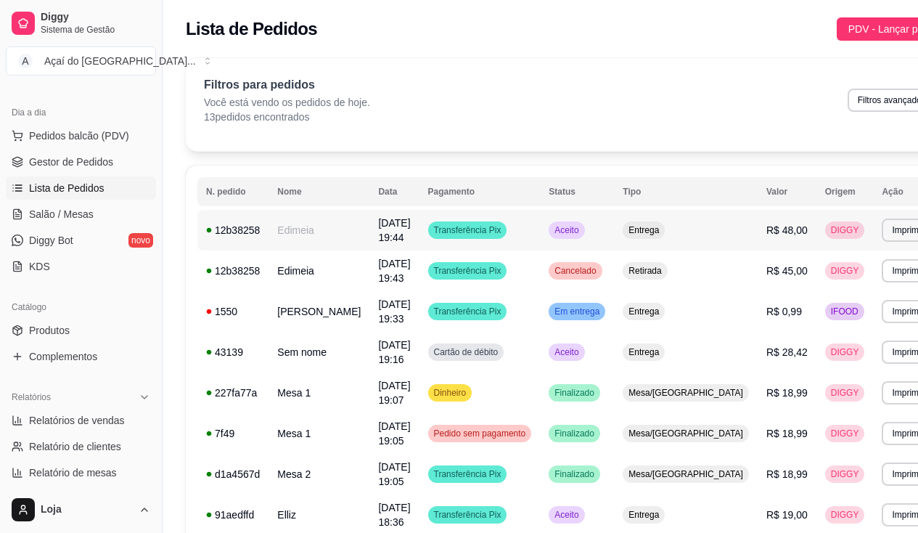
click at [643, 229] on span "Entrega" at bounding box center [644, 230] width 36 height 12
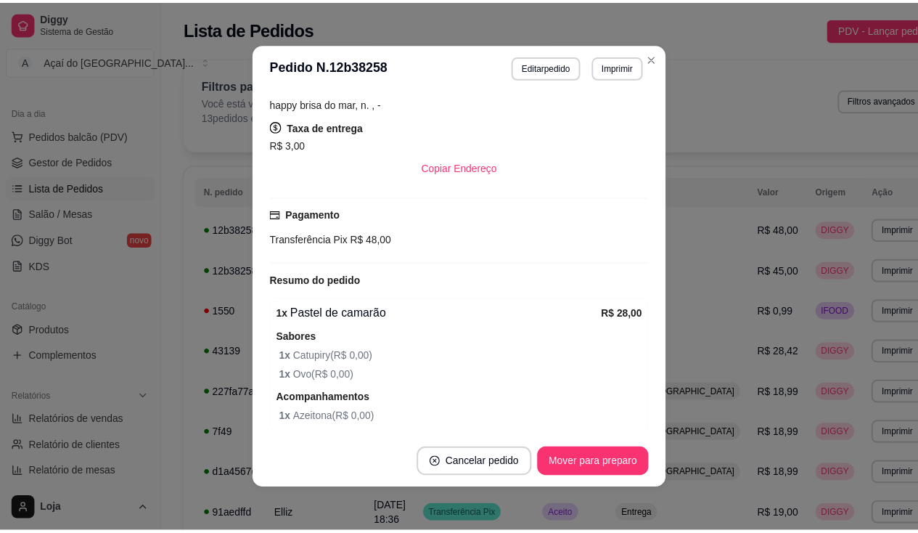
scroll to position [526, 0]
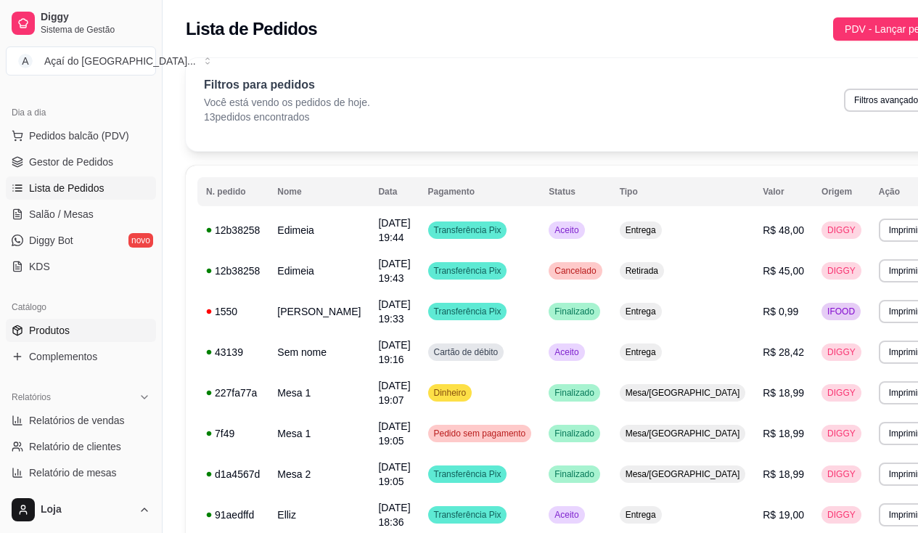
click at [36, 335] on span "Produtos" at bounding box center [49, 330] width 41 height 15
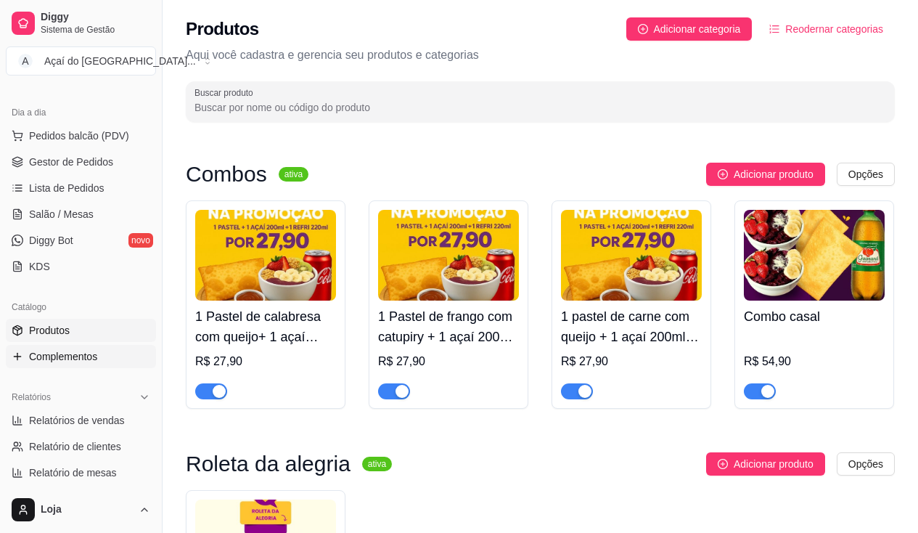
click at [43, 357] on span "Complementos" at bounding box center [63, 356] width 68 height 15
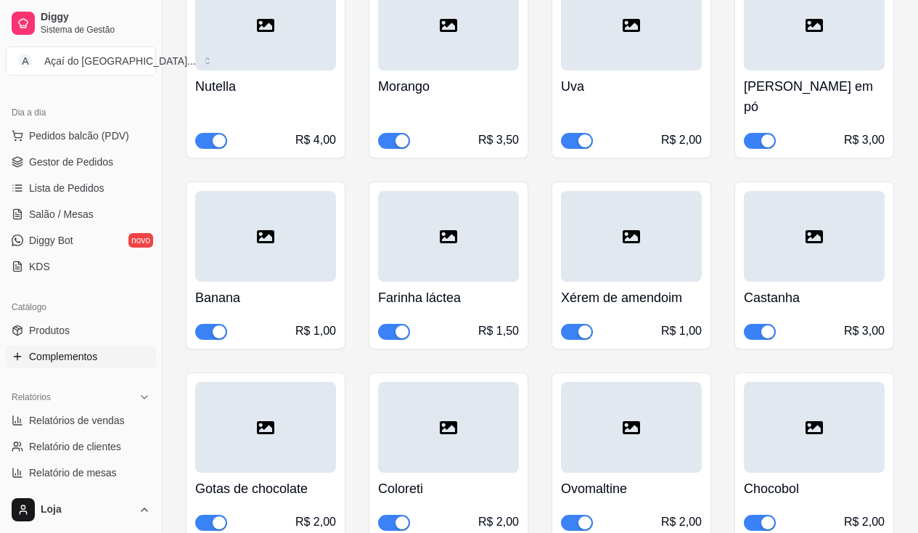
scroll to position [1524, 0]
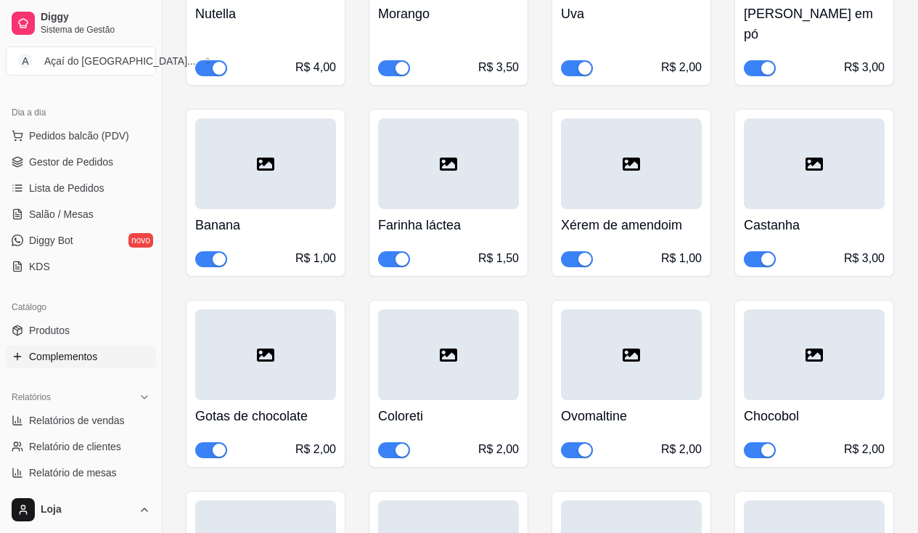
click at [759, 251] on span "button" at bounding box center [760, 259] width 32 height 16
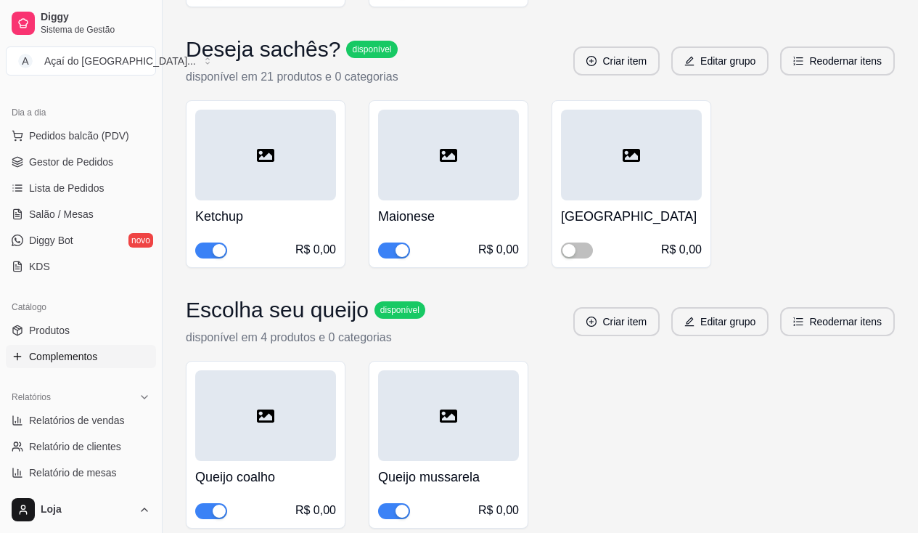
scroll to position [3411, 0]
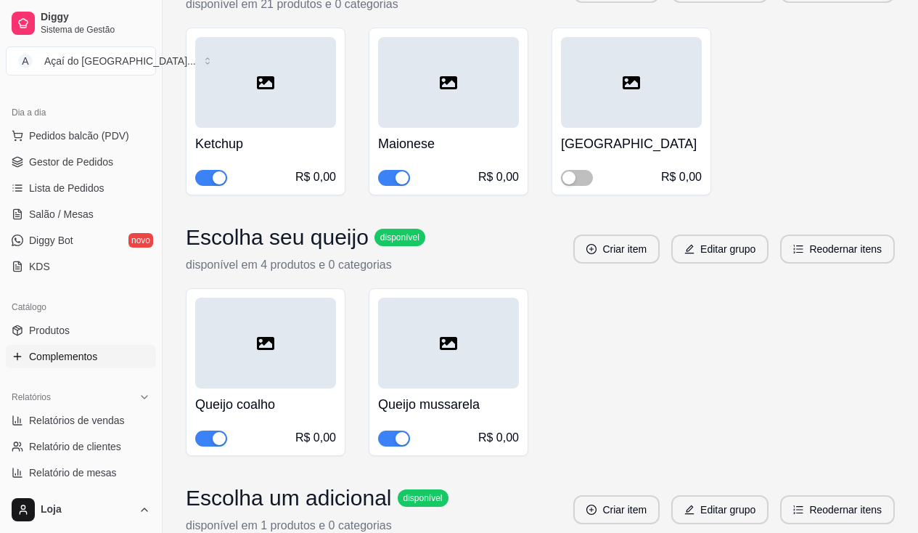
click at [218, 432] on div "button" at bounding box center [219, 438] width 13 height 13
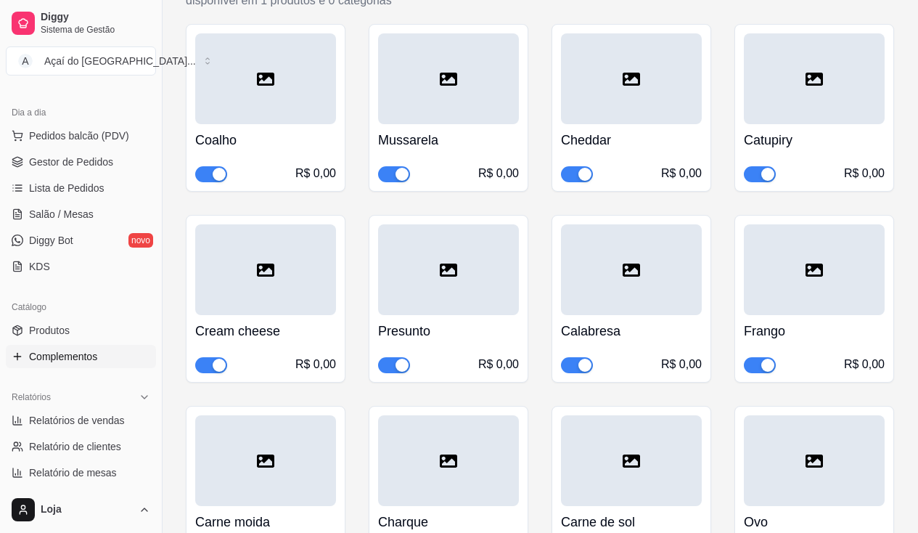
scroll to position [4645, 0]
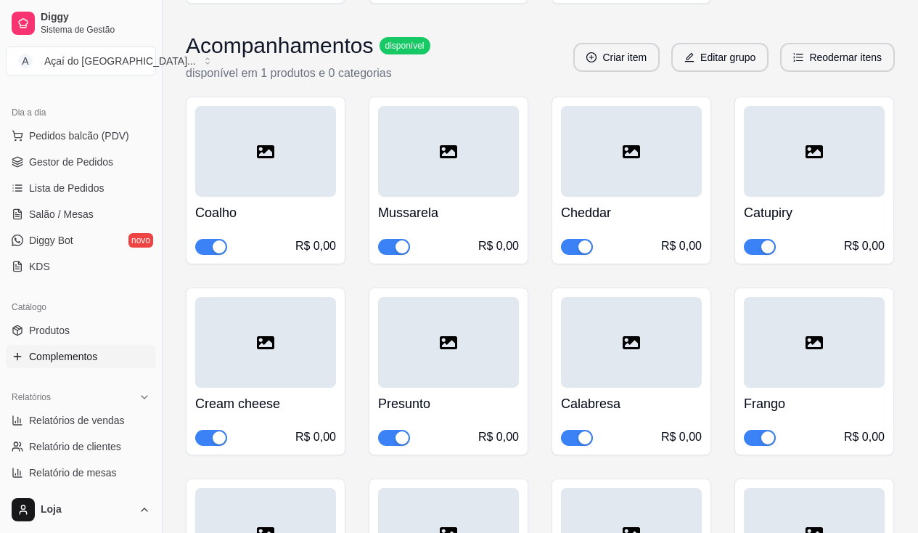
click at [210, 239] on span "button" at bounding box center [211, 247] width 32 height 16
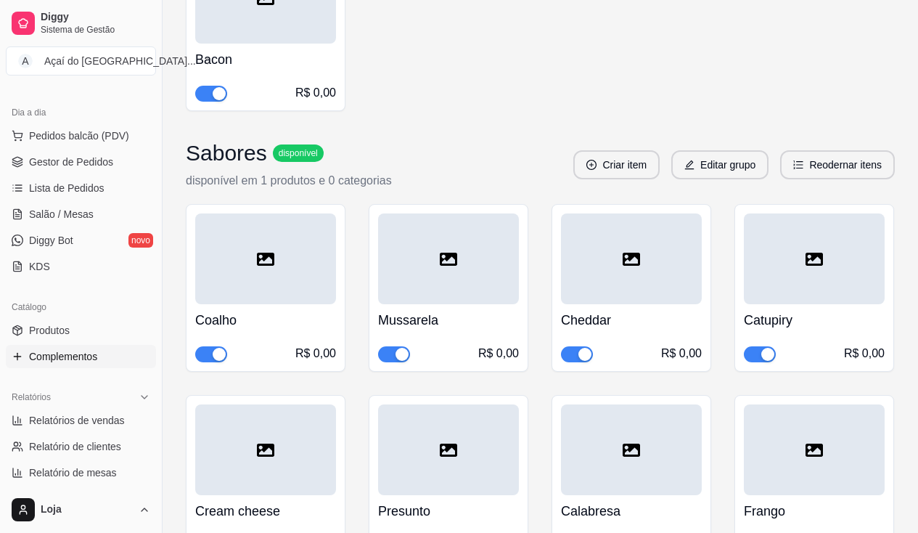
scroll to position [5443, 0]
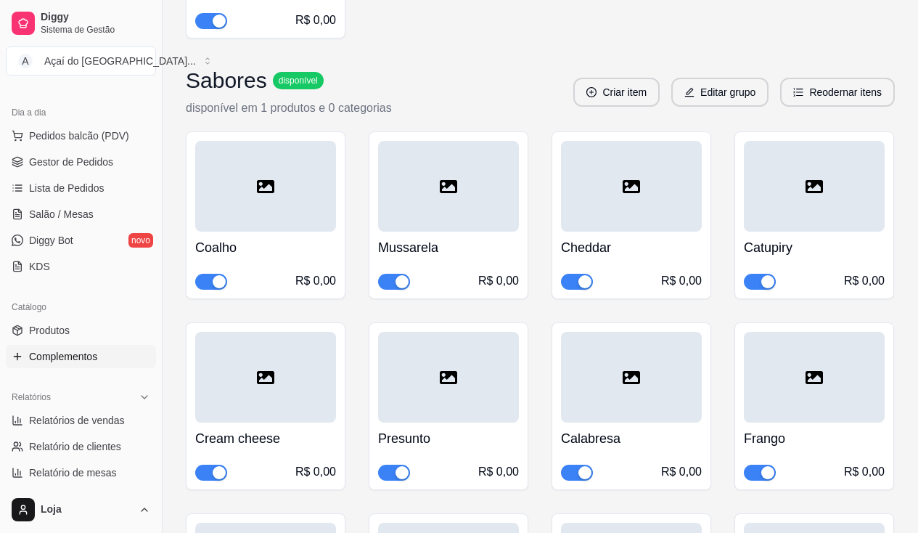
click at [209, 274] on span "button" at bounding box center [211, 282] width 32 height 16
